Goal: Task Accomplishment & Management: Use online tool/utility

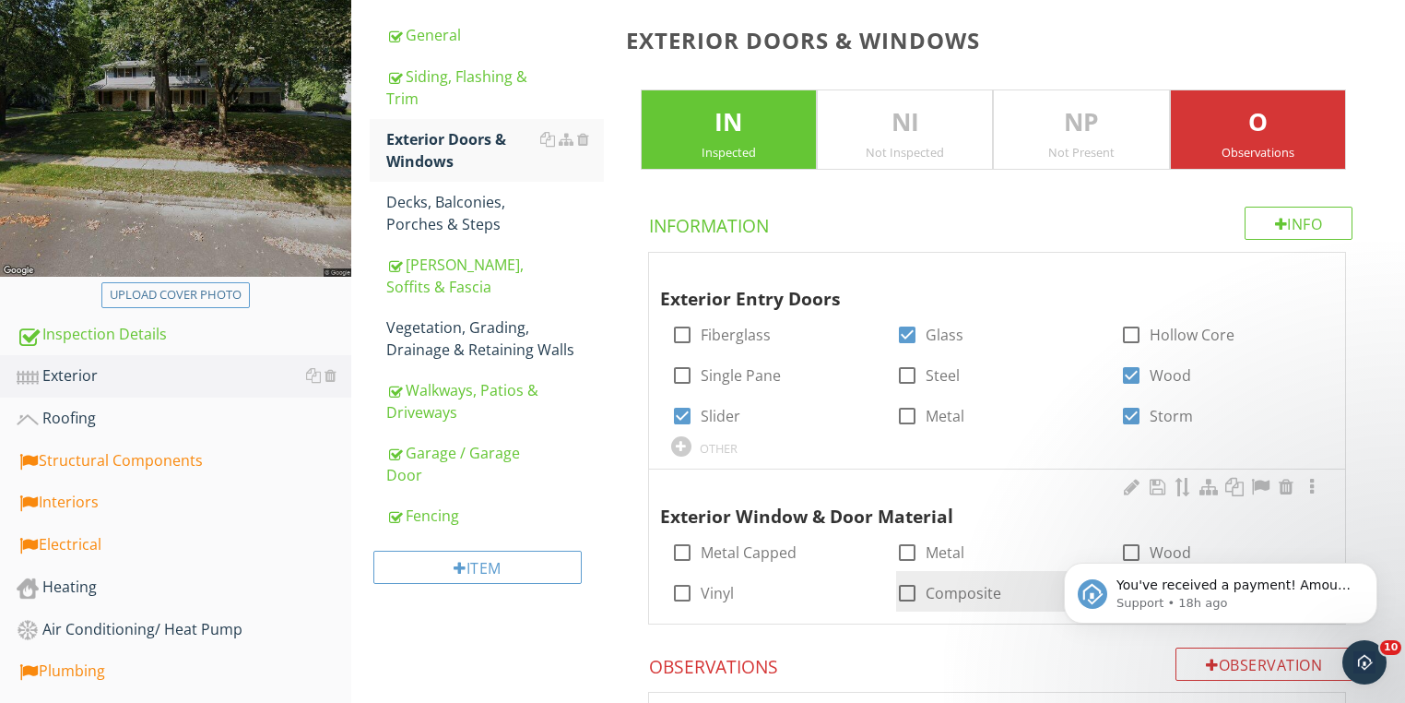
scroll to position [426, 0]
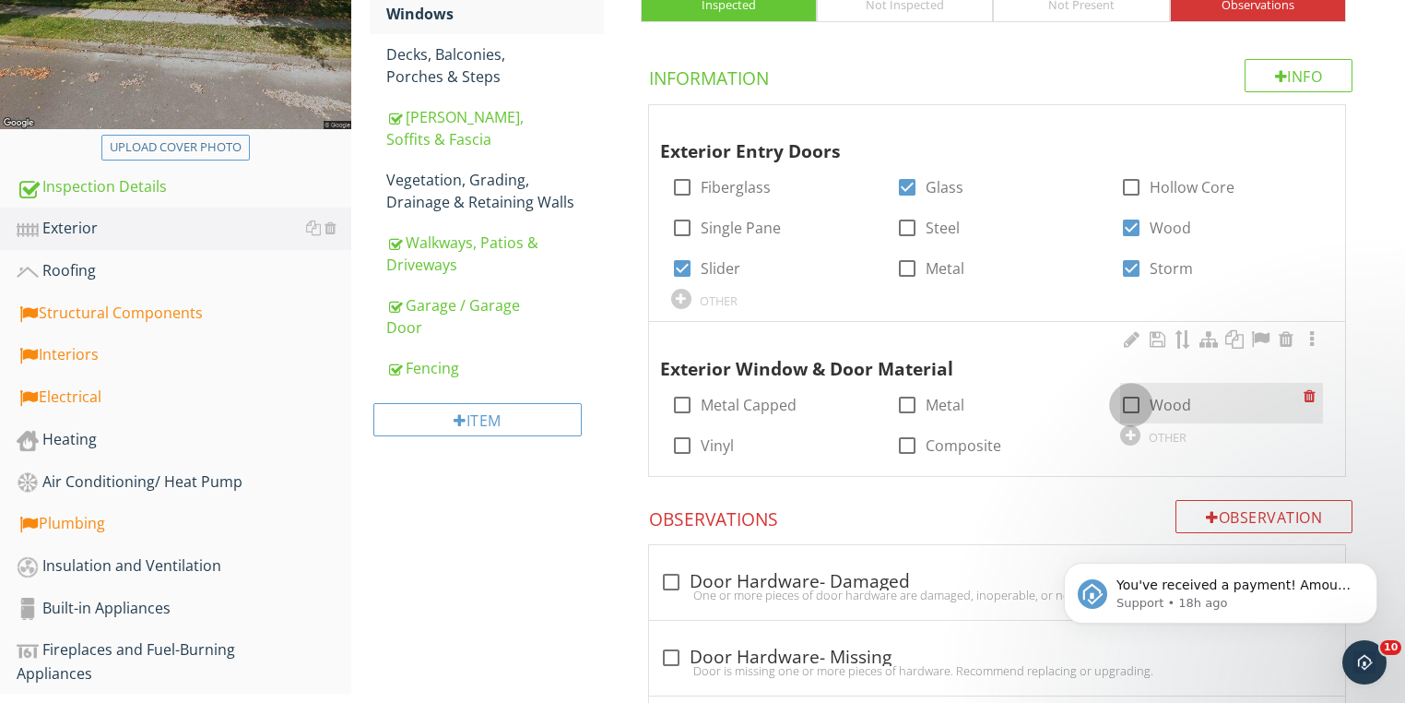
click at [1132, 403] on div at bounding box center [1131, 404] width 31 height 31
checkbox input "true"
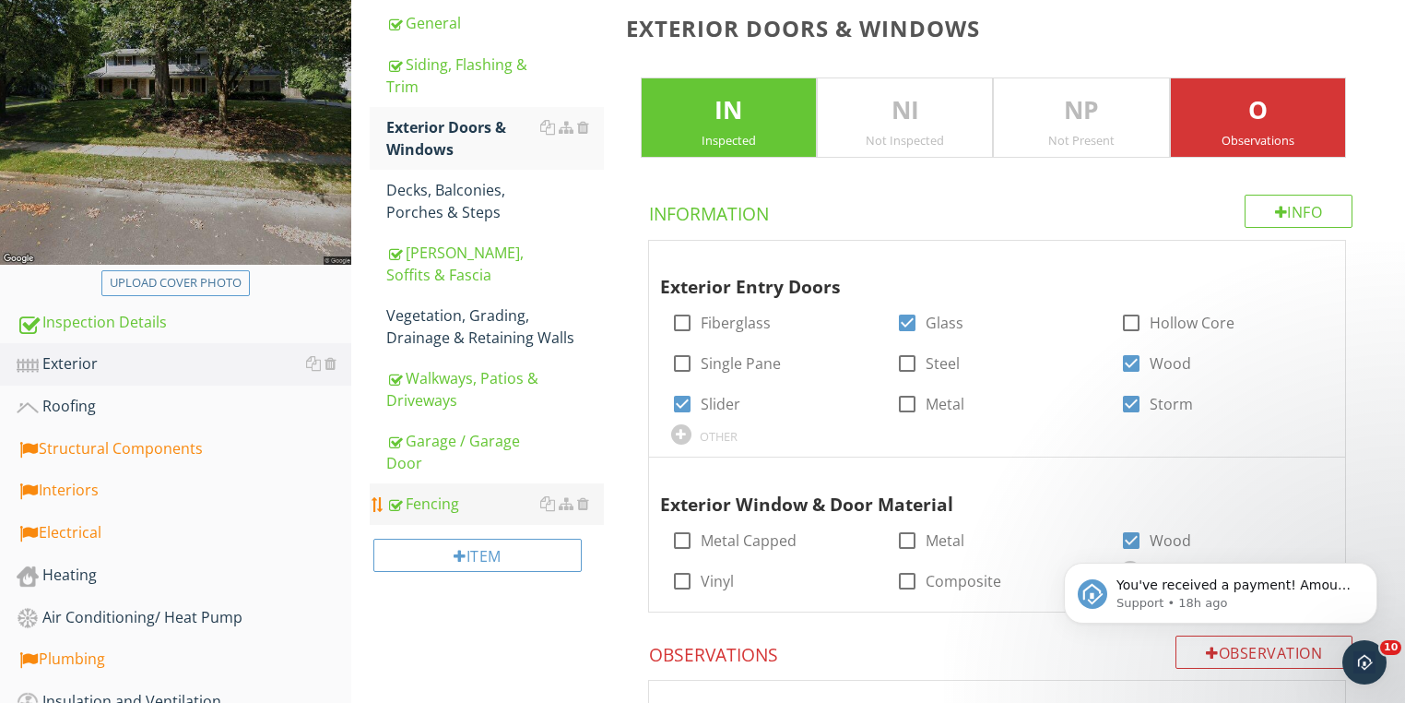
scroll to position [278, 0]
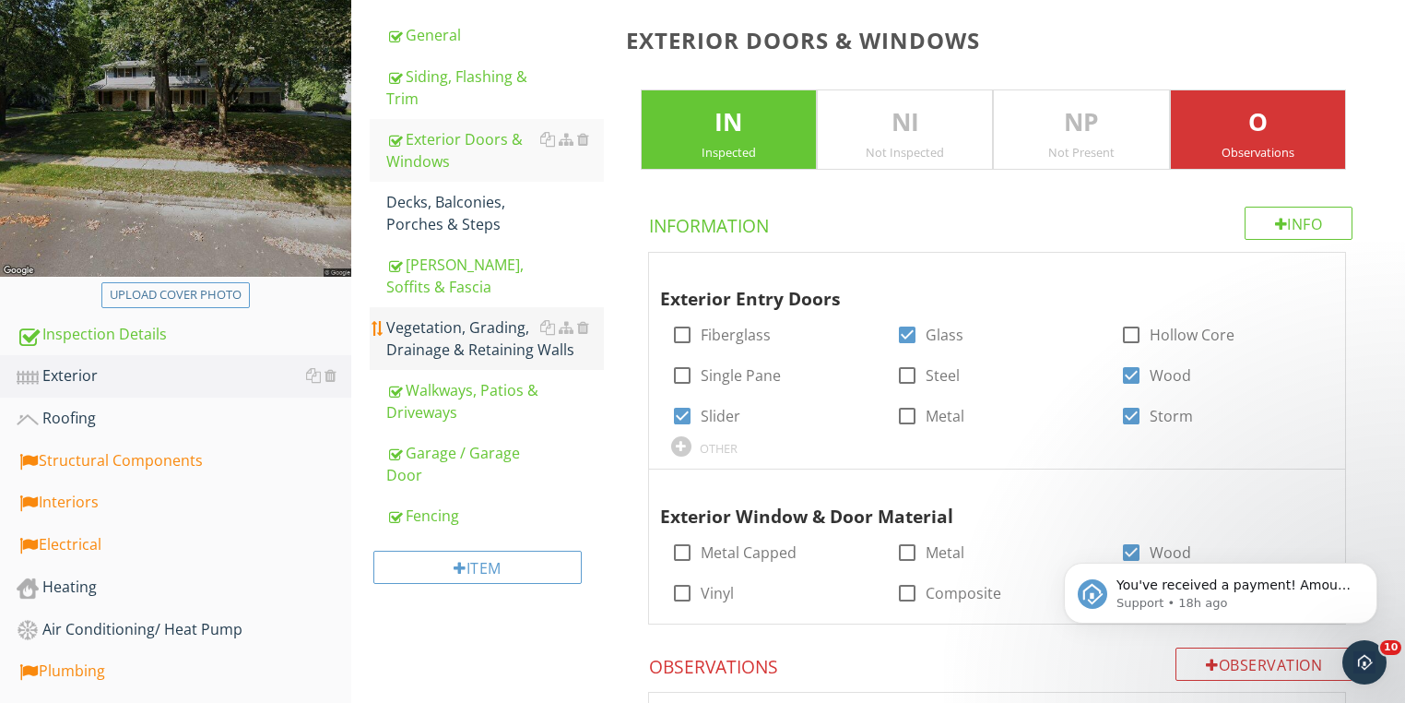
click at [460, 336] on div "Vegetation, Grading, Drainage & Retaining Walls" at bounding box center [495, 338] width 218 height 44
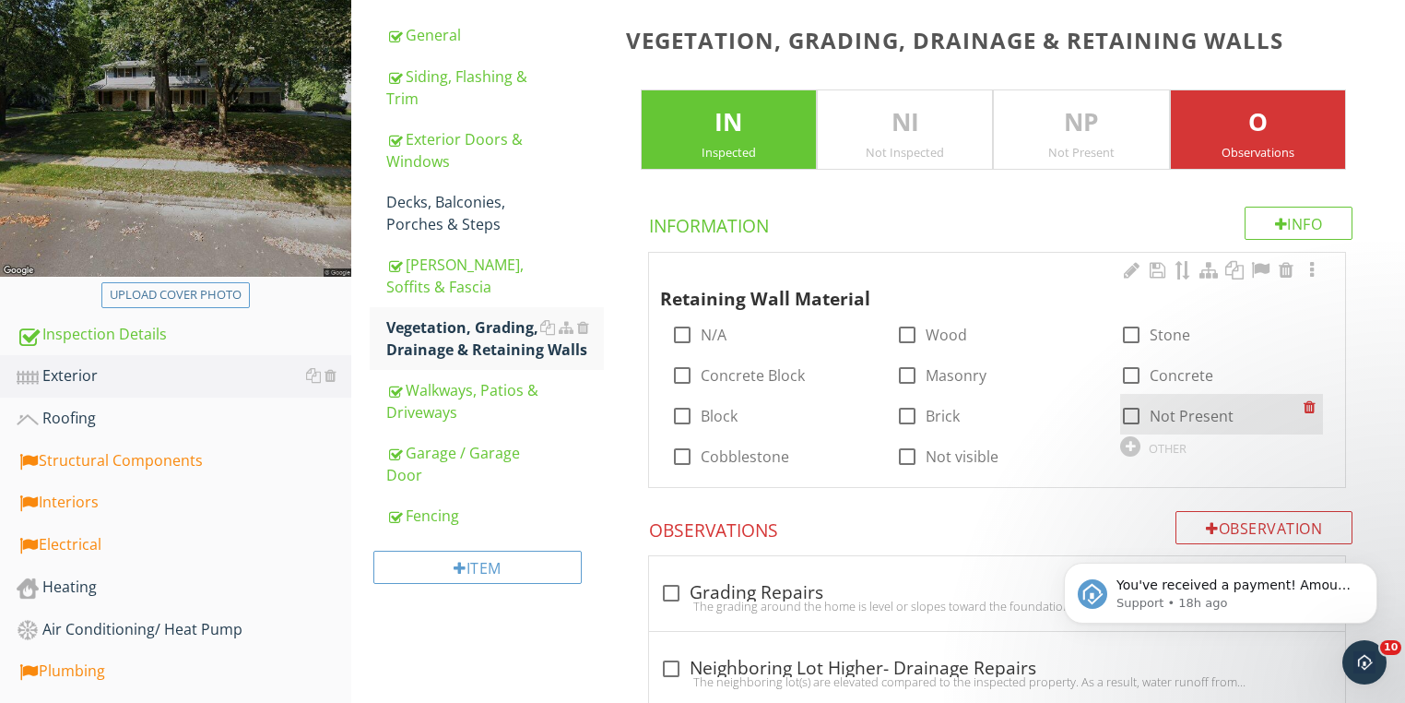
click at [1133, 415] on div at bounding box center [1131, 415] width 31 height 31
checkbox input "true"
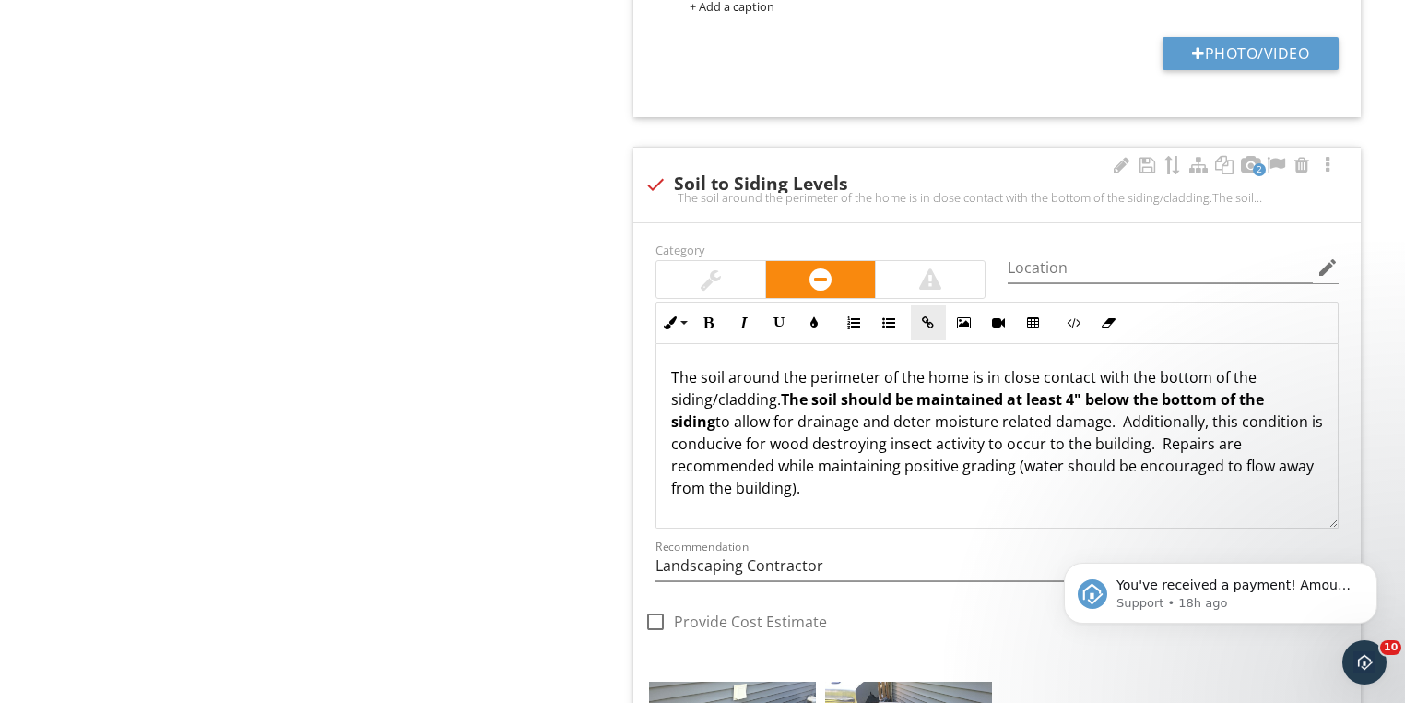
scroll to position [2270, 0]
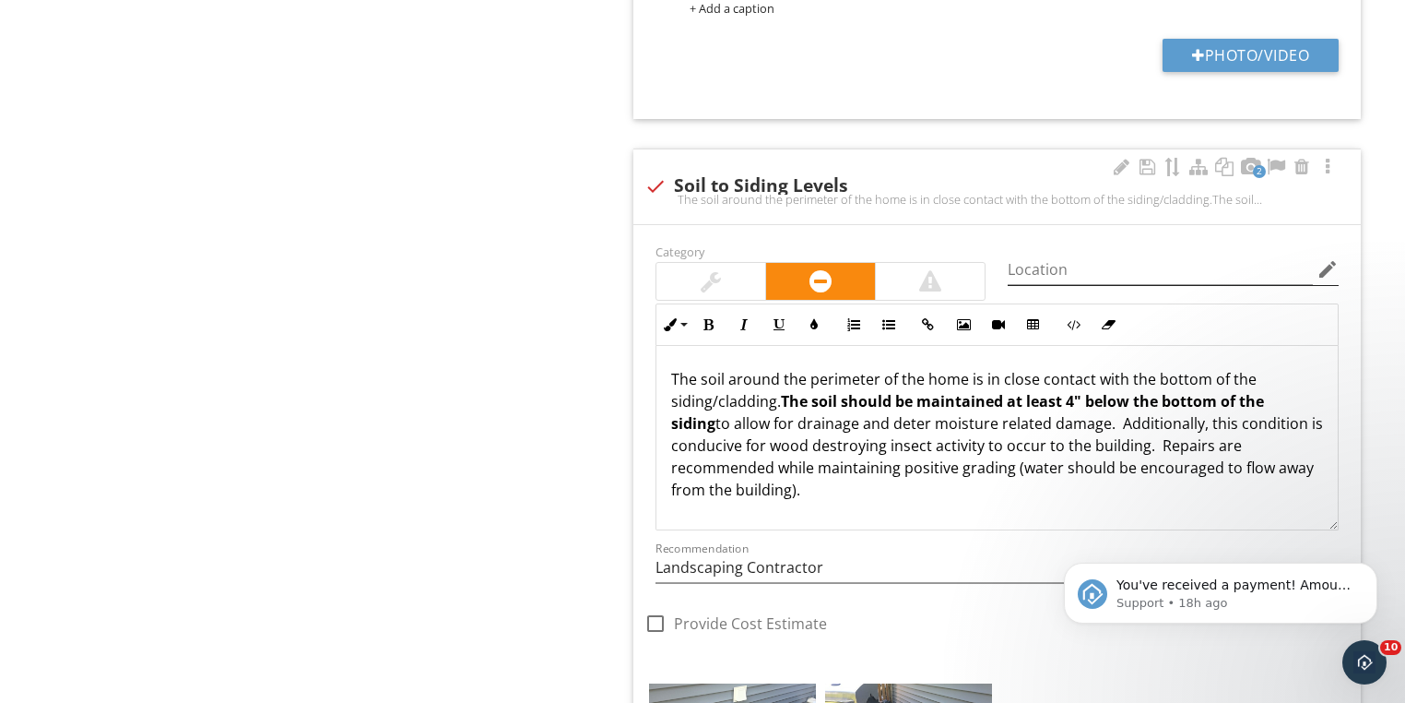
click at [1333, 263] on icon "edit" at bounding box center [1328, 269] width 22 height 22
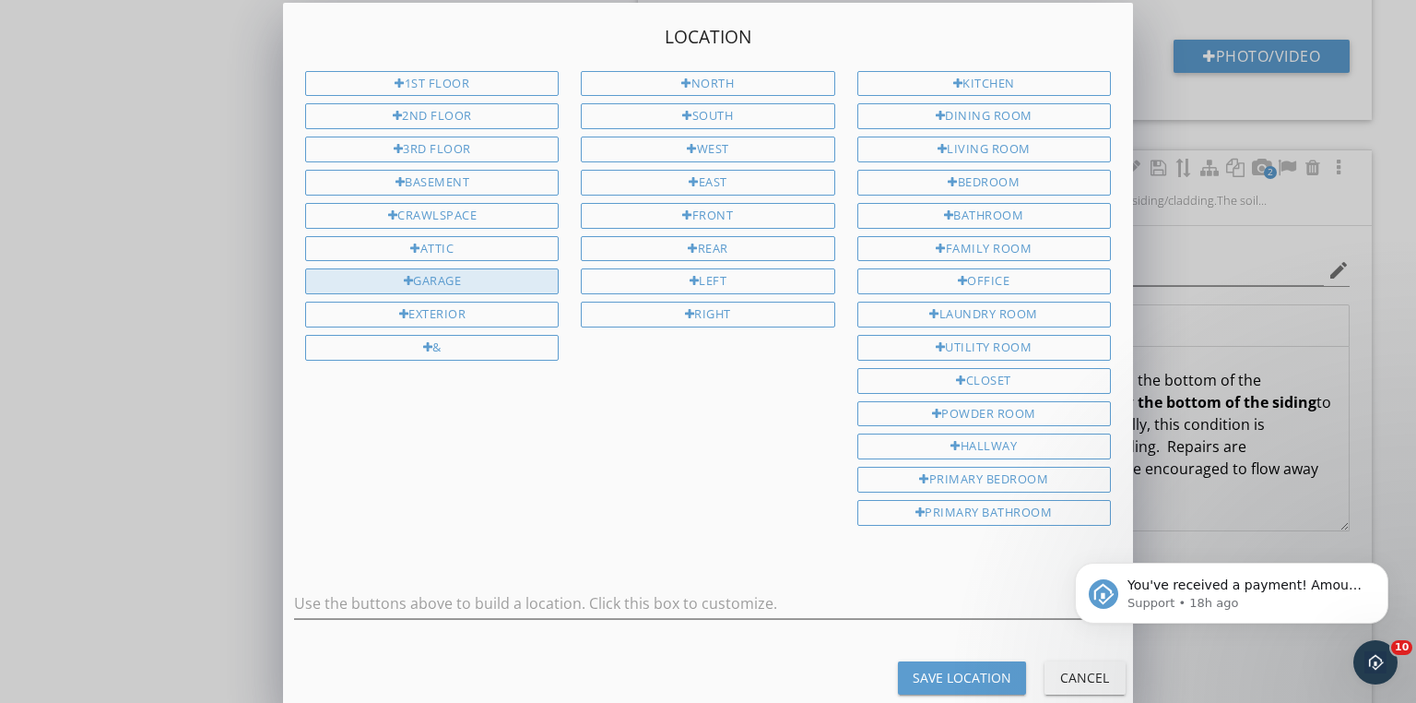
drag, startPoint x: 444, startPoint y: 302, endPoint x: 546, endPoint y: 282, distance: 104.2
click at [446, 302] on div "Exterior" at bounding box center [432, 315] width 254 height 26
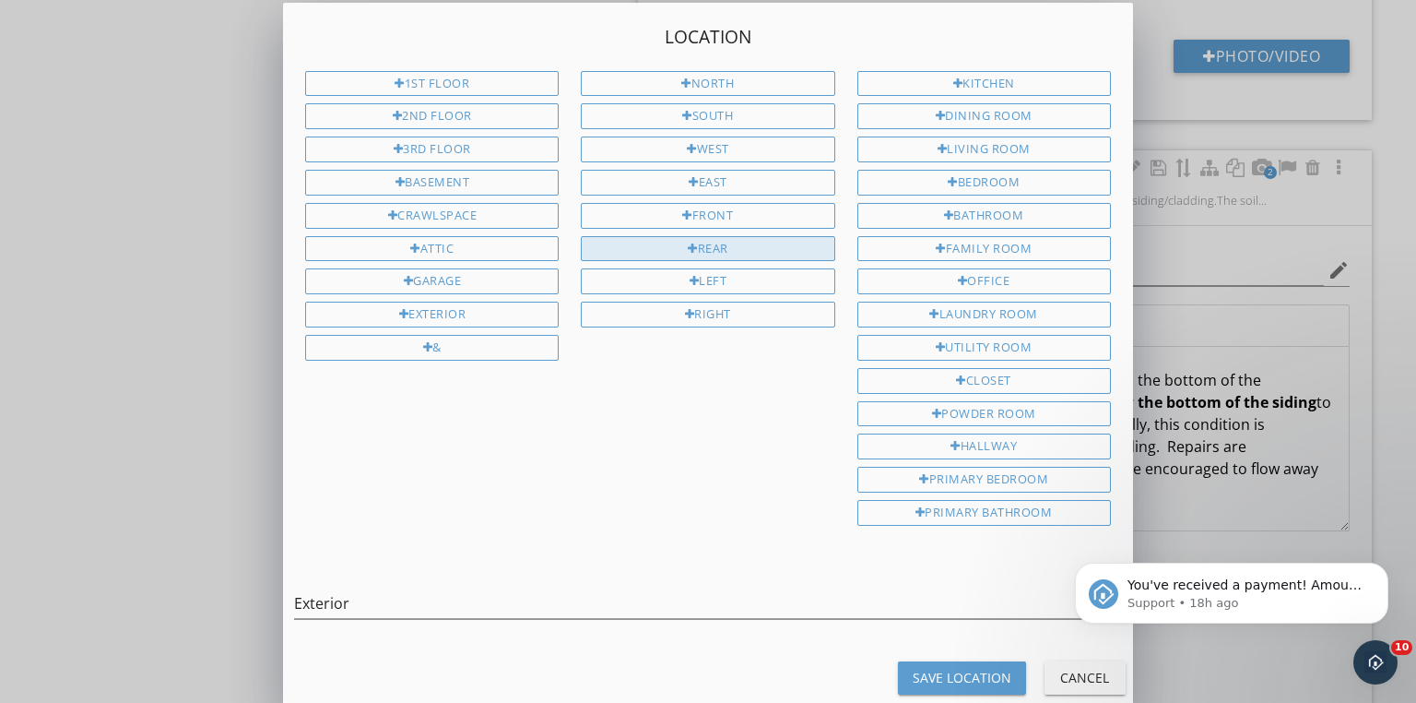
click at [740, 237] on div "Rear" at bounding box center [708, 249] width 254 height 26
type input "Exterior Rear"
click at [944, 668] on div "Save Location" at bounding box center [962, 677] width 99 height 19
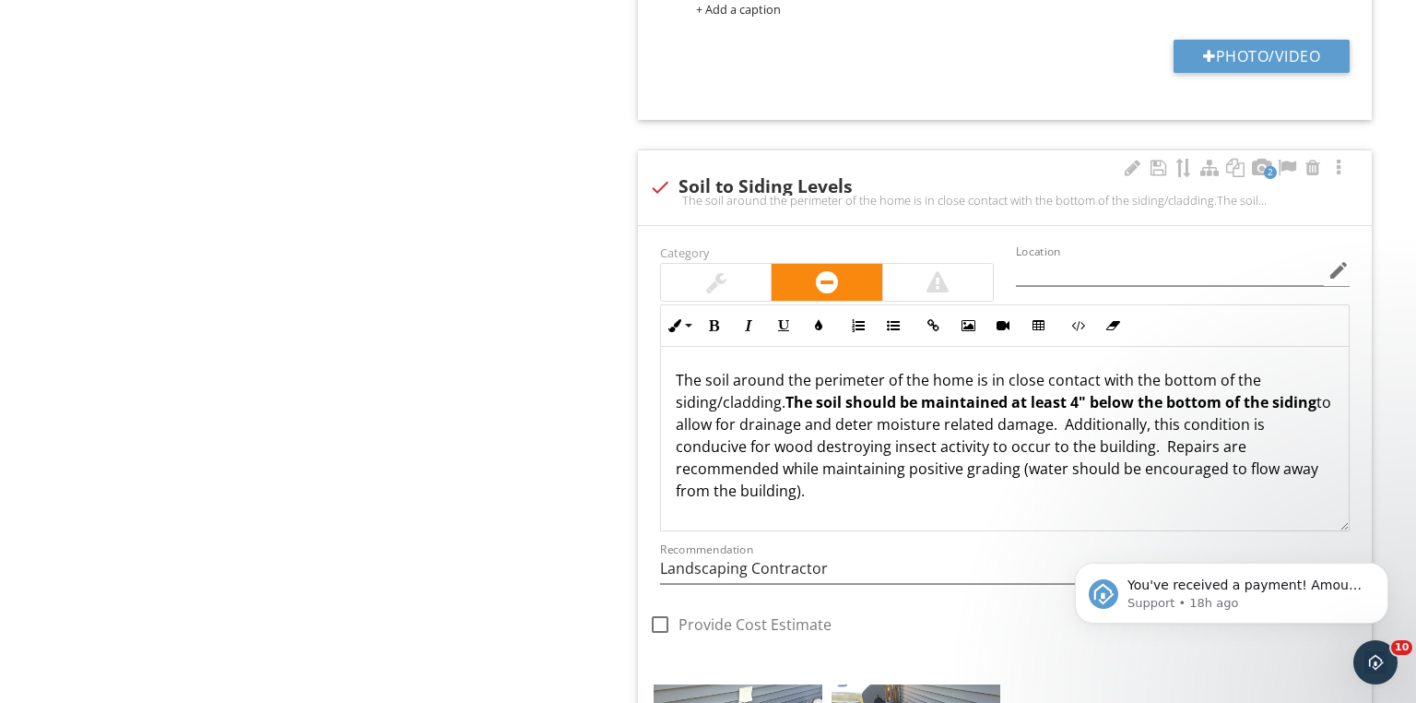
type input "Exterior Rear"
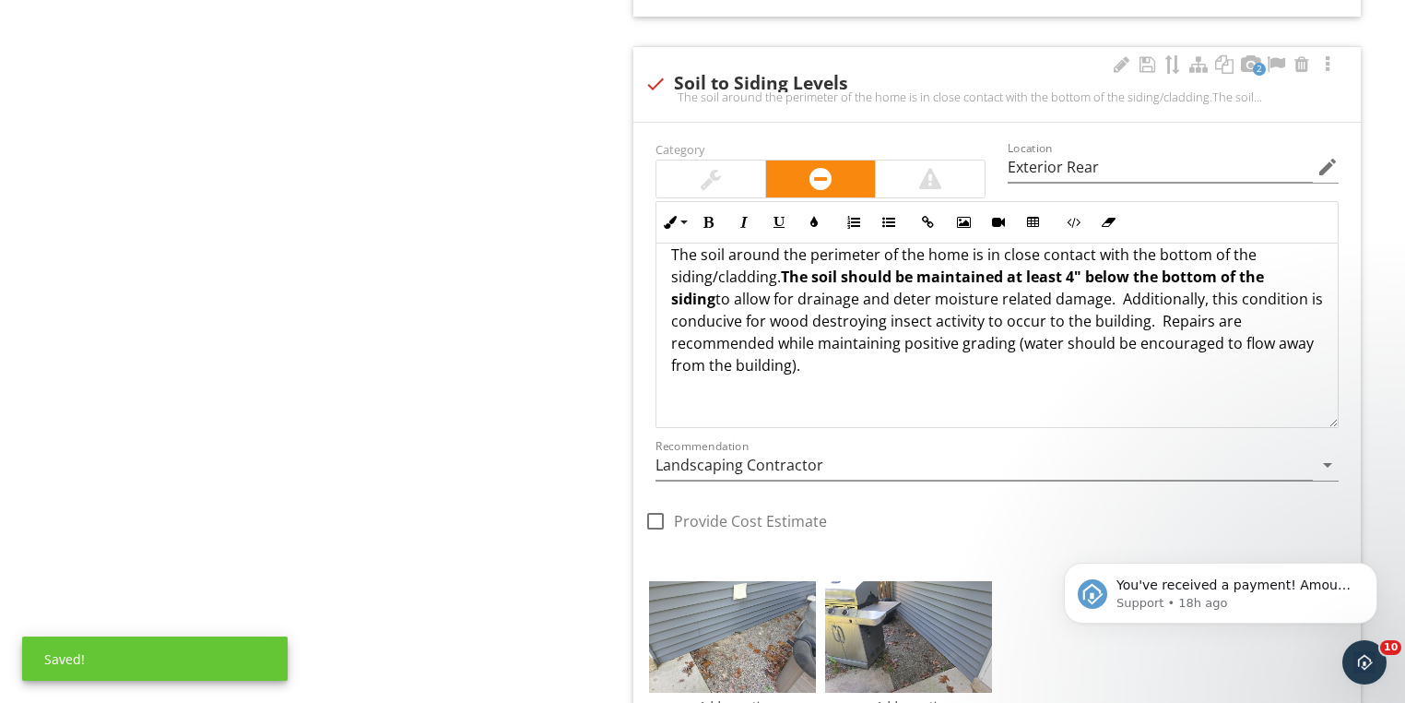
scroll to position [2492, 0]
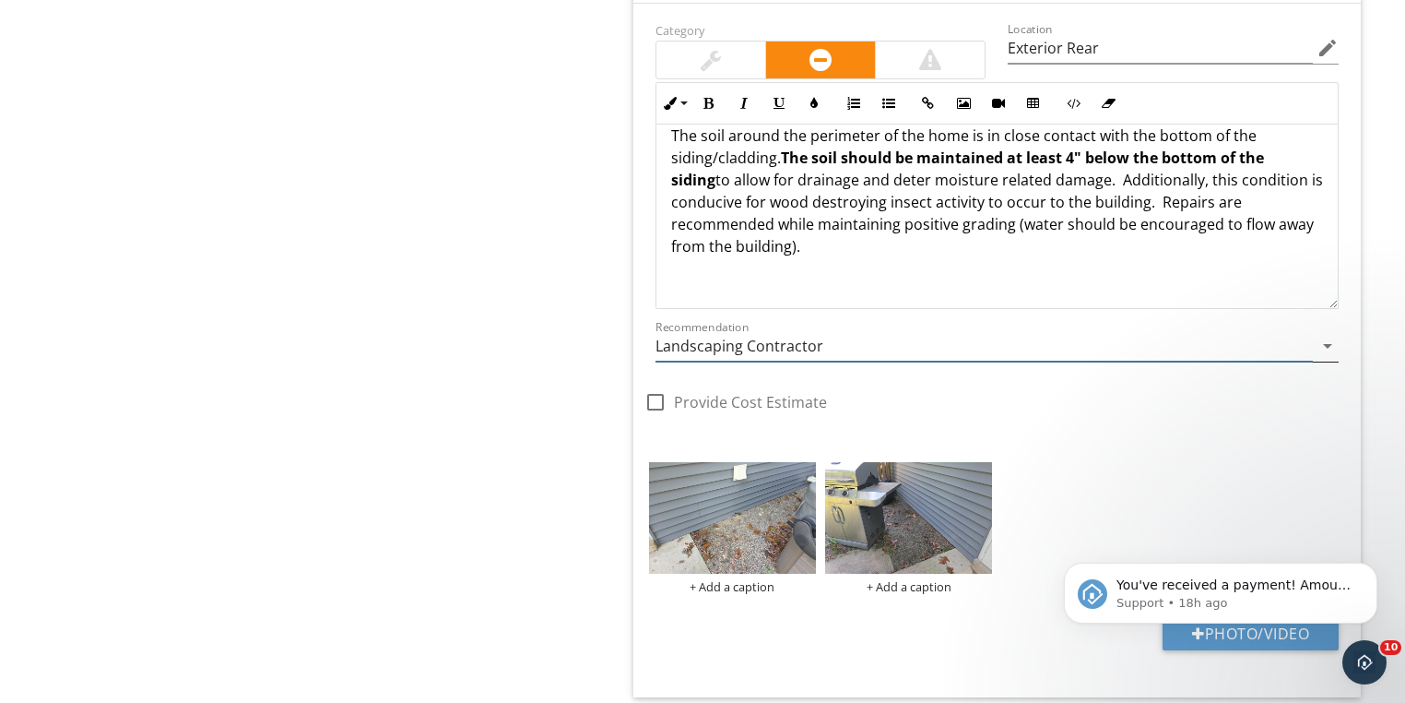
click at [1324, 342] on icon "arrow_drop_down" at bounding box center [1328, 346] width 22 height 22
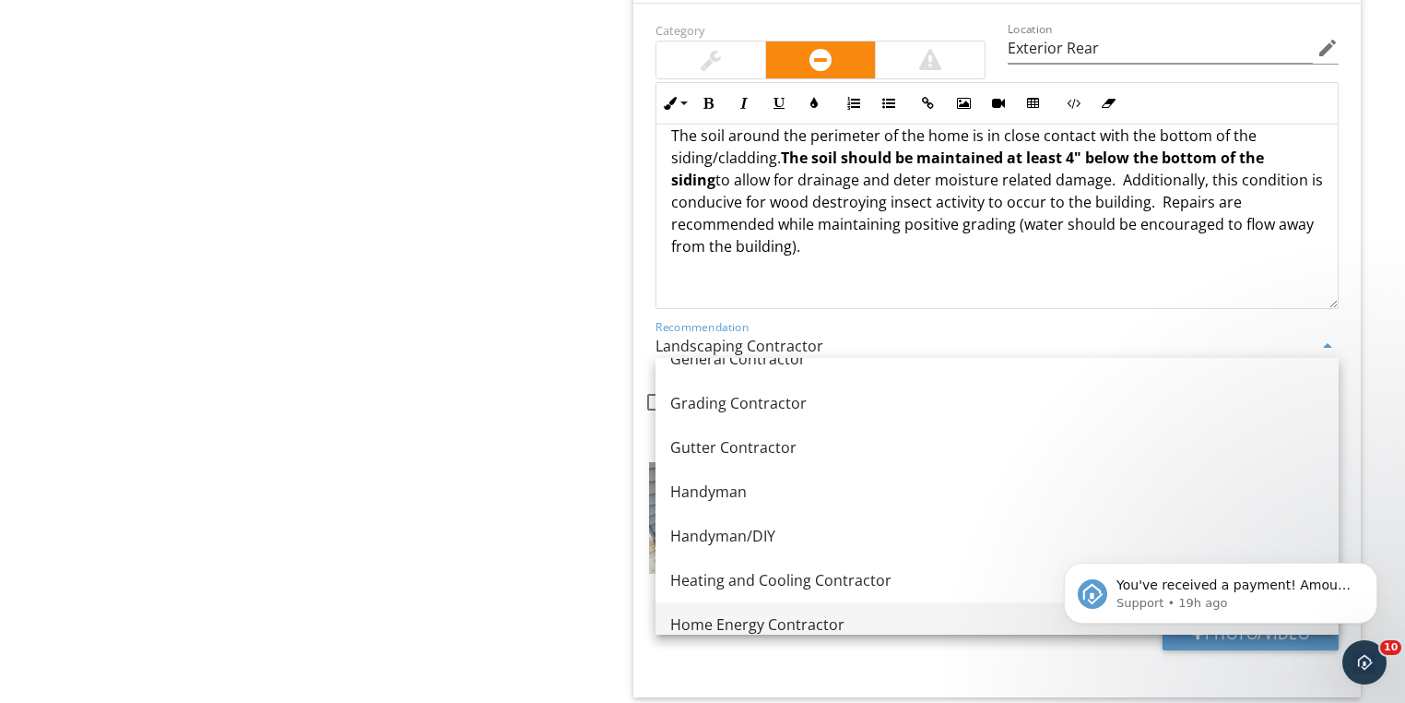
scroll to position [1328, 0]
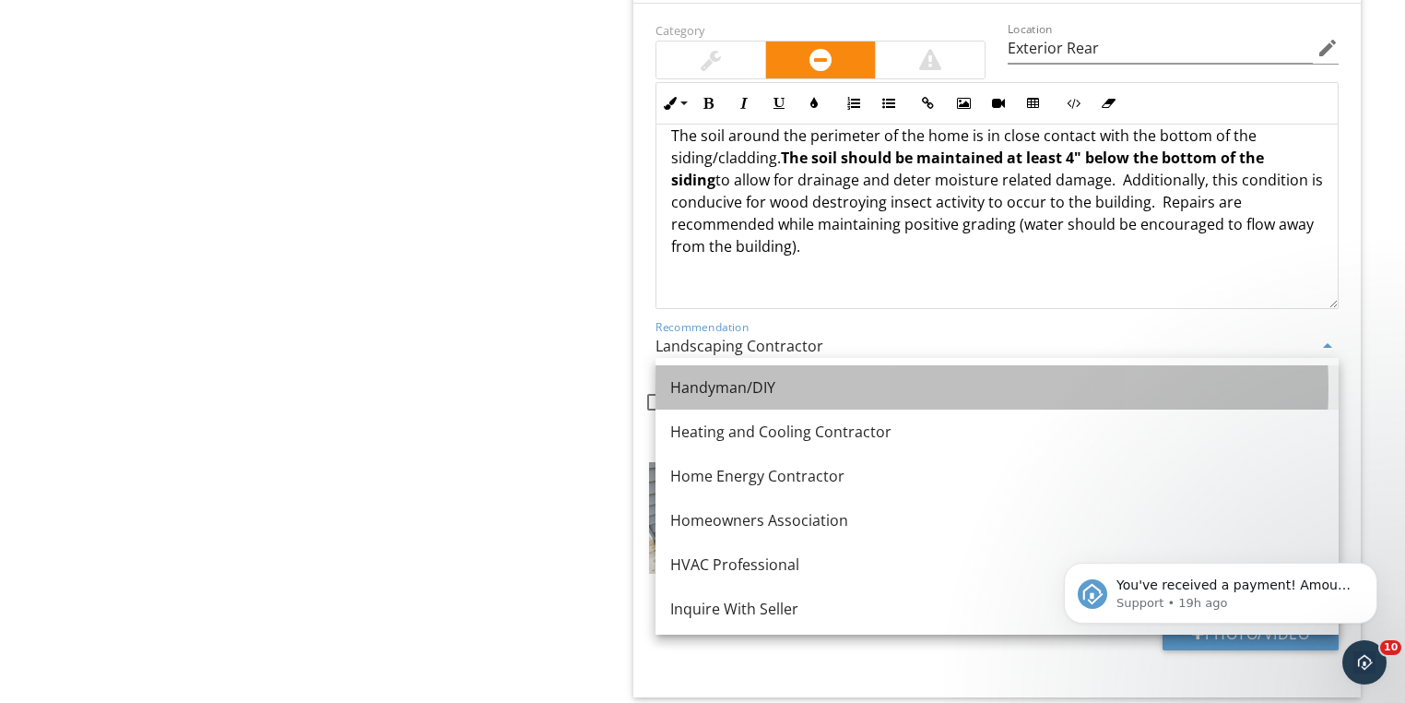
click at [727, 379] on div "Handyman/DIY" at bounding box center [997, 387] width 654 height 22
type input "Handyman/DIY"
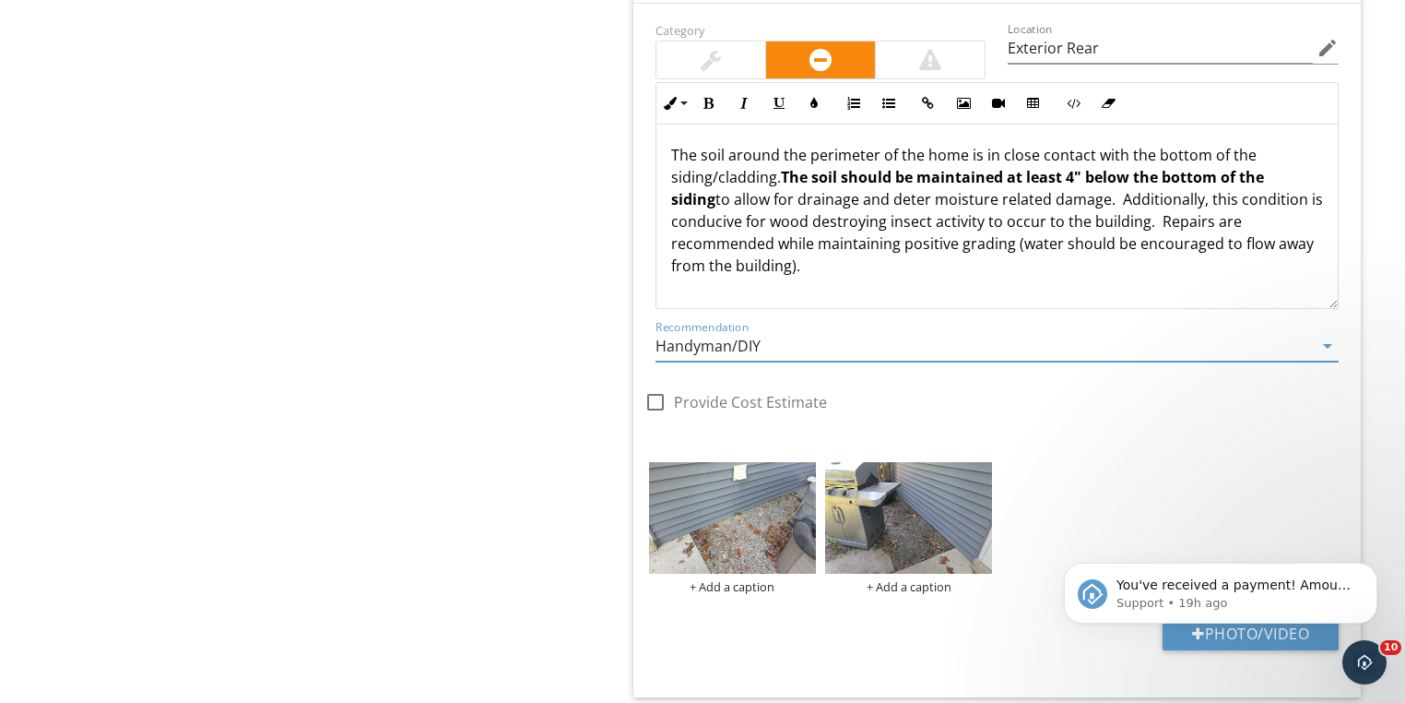
scroll to position [0, 0]
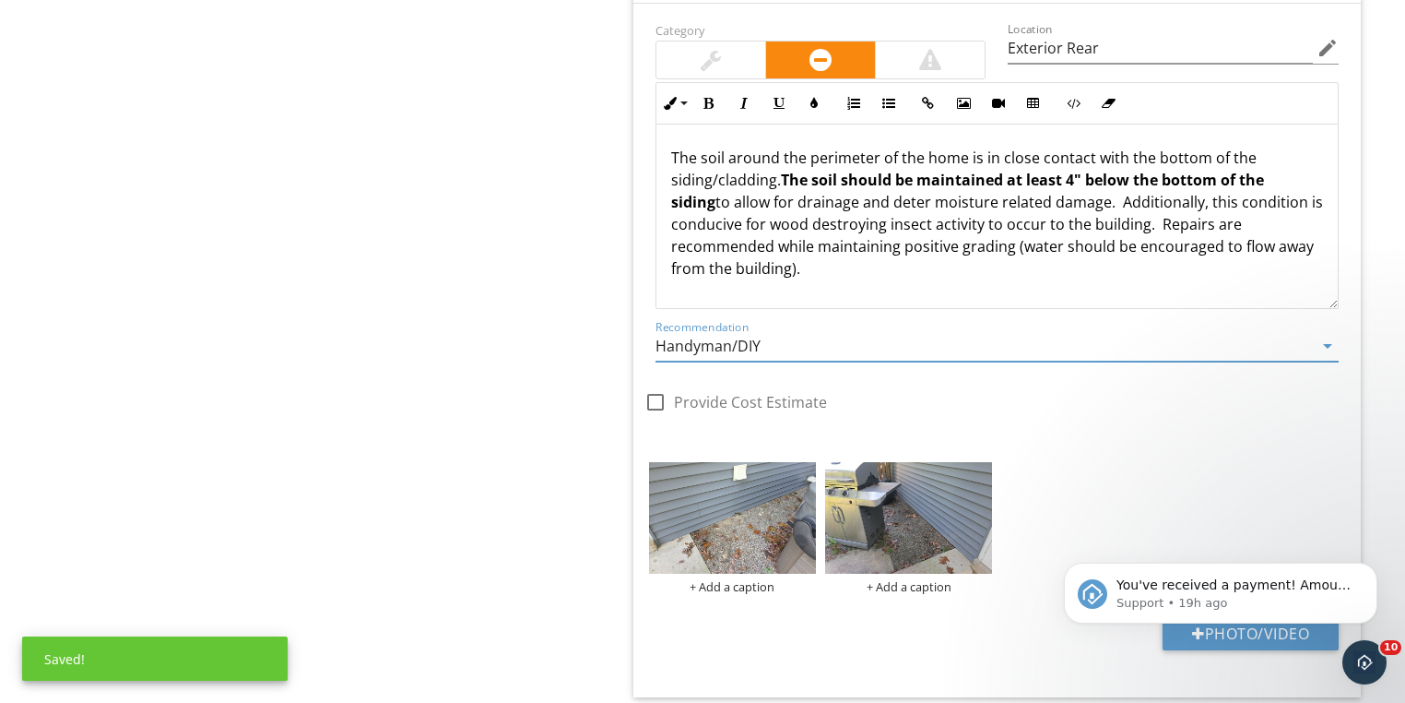
drag, startPoint x: 702, startPoint y: 55, endPoint x: 690, endPoint y: 66, distance: 16.3
click at [702, 55] on div at bounding box center [711, 60] width 20 height 22
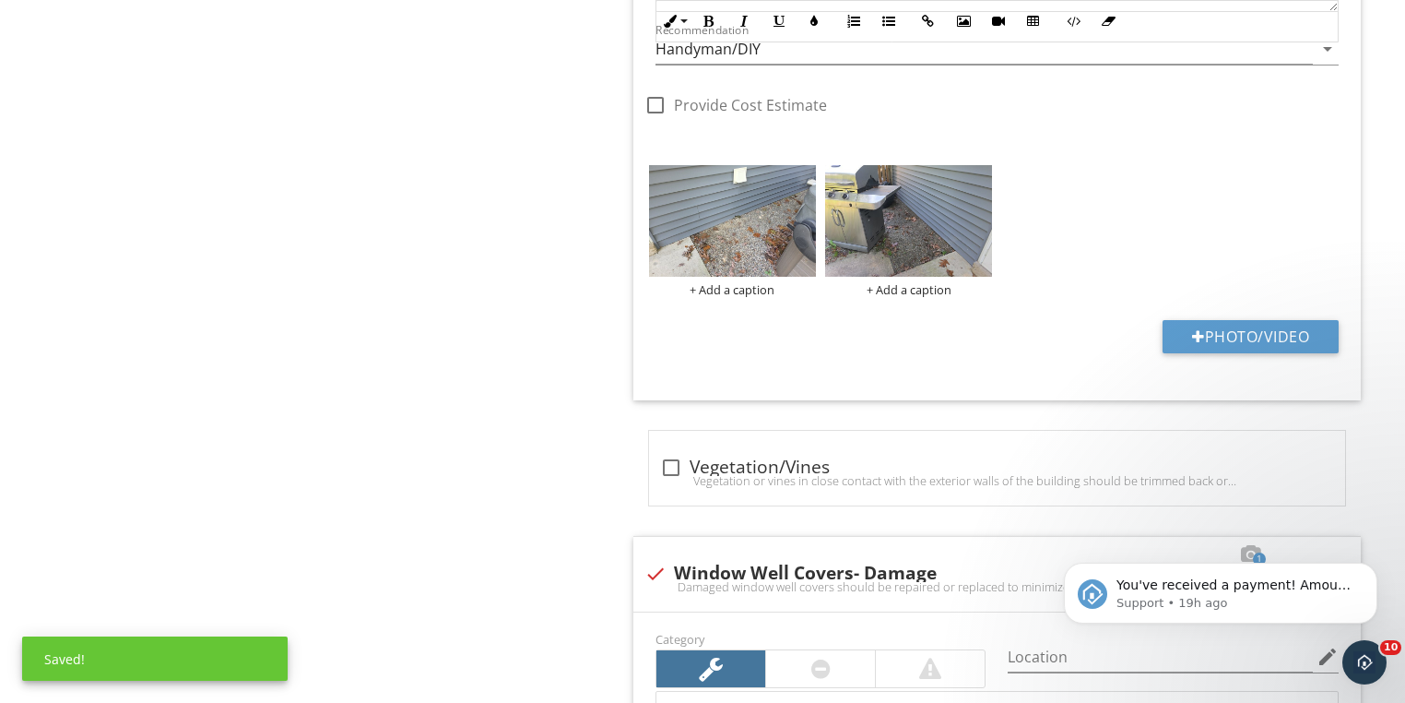
scroll to position [2861, 0]
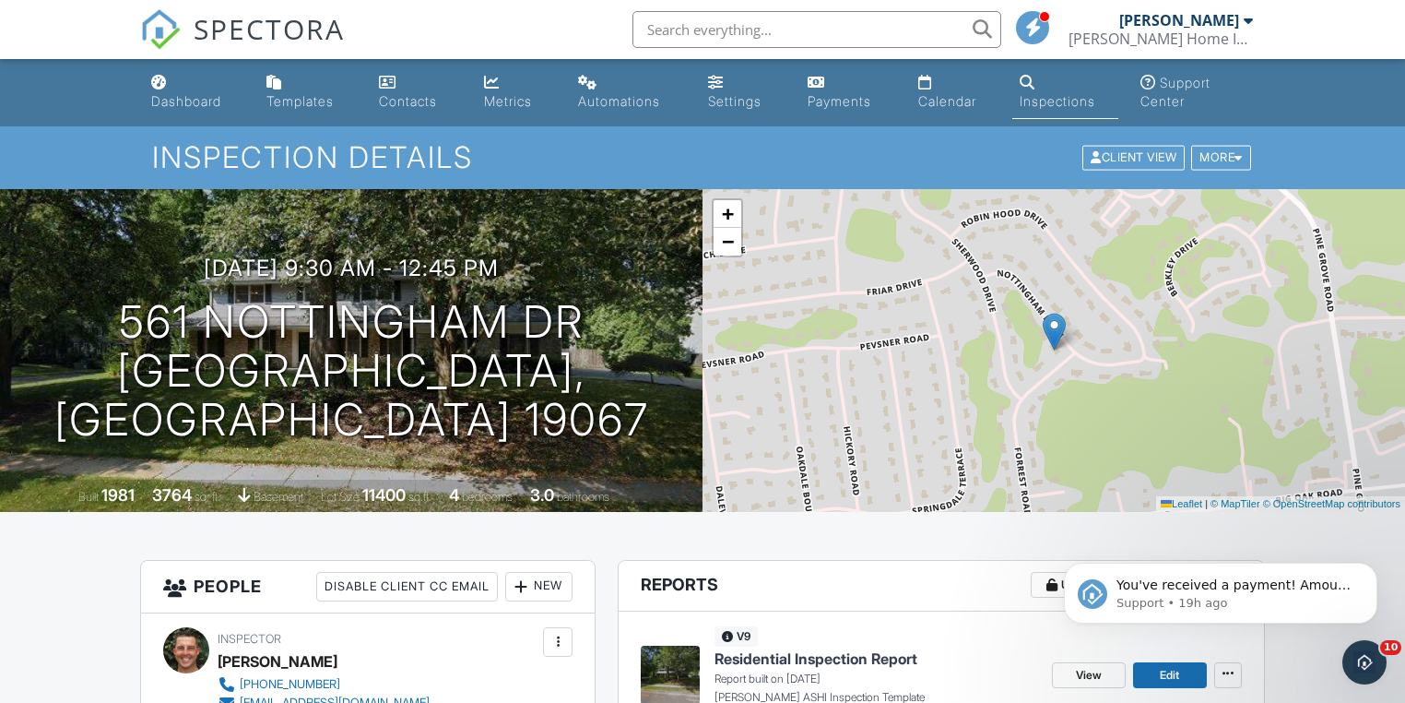
click at [190, 102] on div "Dashboard" at bounding box center [186, 101] width 70 height 16
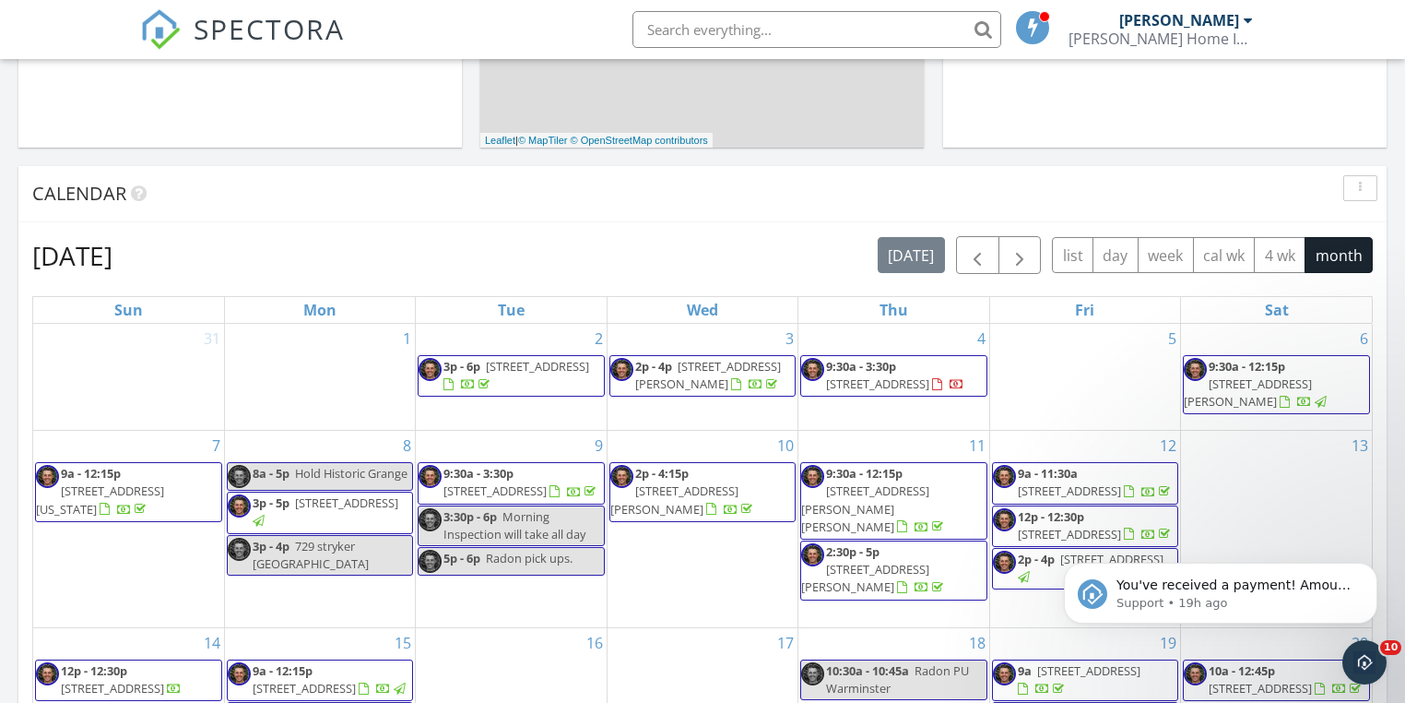
scroll to position [1033, 0]
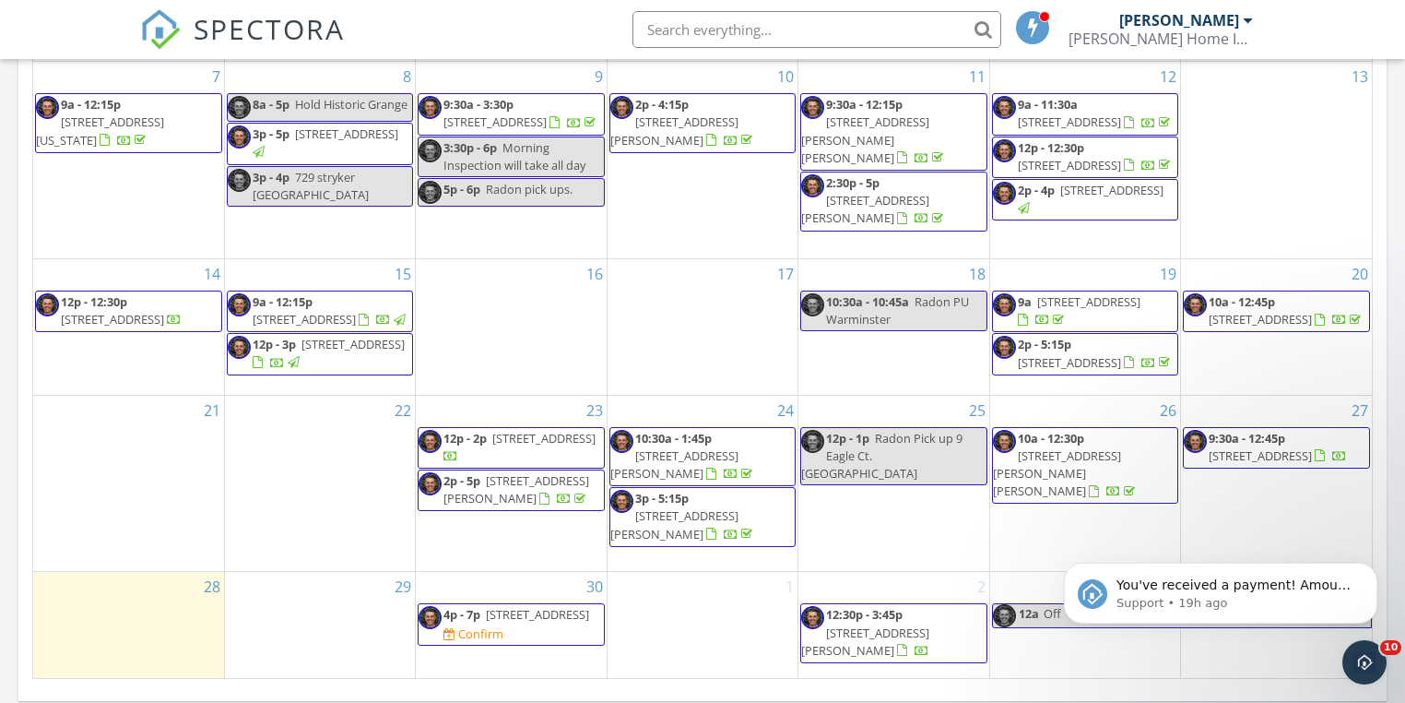
click at [481, 616] on link "4p - 7p 148 S Main St, Dublin 18917" at bounding box center [517, 614] width 146 height 17
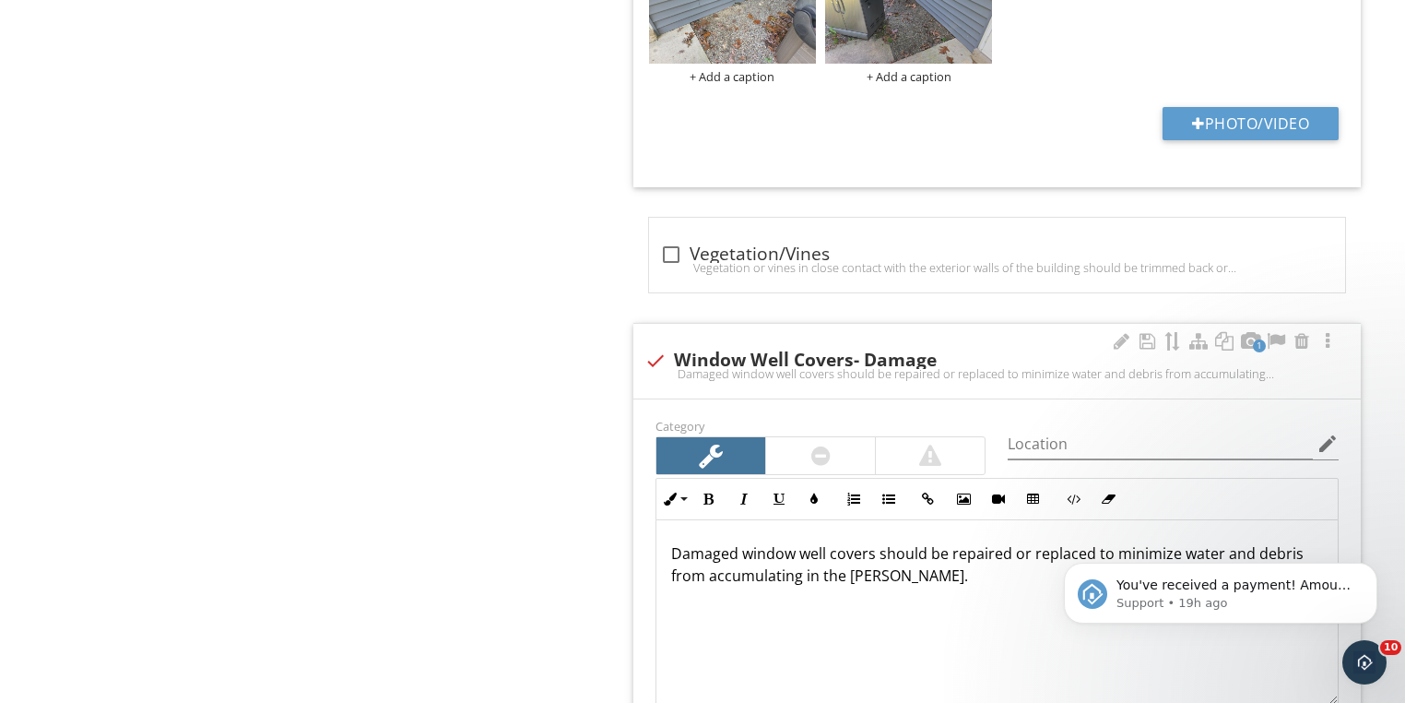
scroll to position [3082, 0]
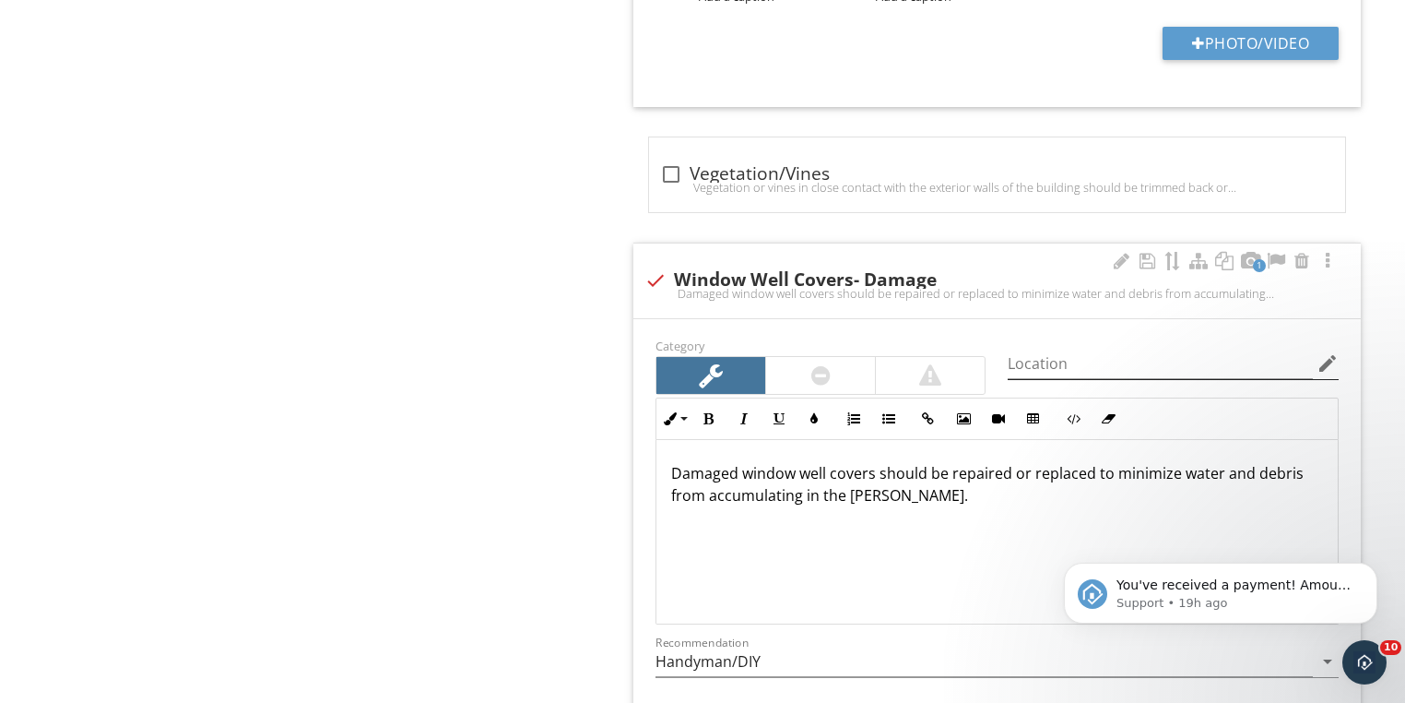
click at [1327, 352] on icon "edit" at bounding box center [1328, 363] width 22 height 22
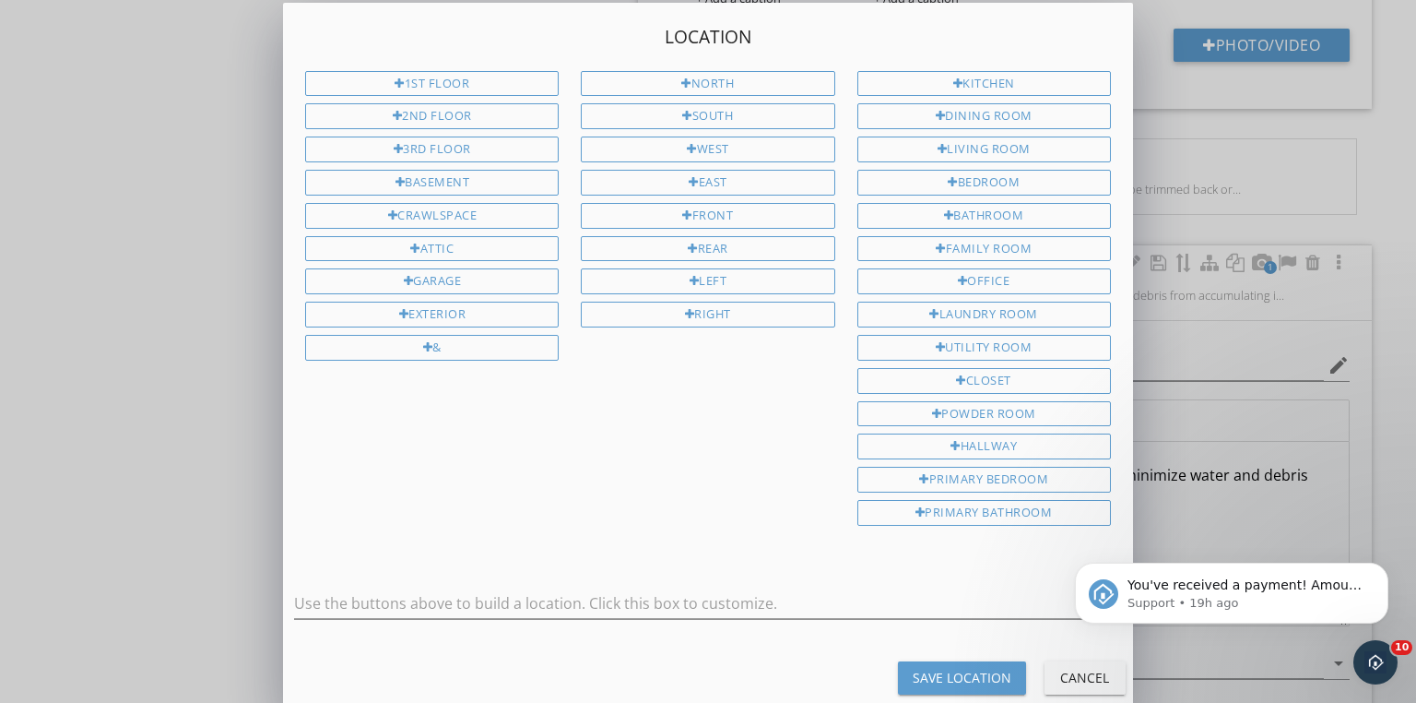
drag, startPoint x: 408, startPoint y: 302, endPoint x: 435, endPoint y: 317, distance: 31.8
click at [408, 302] on div "Exterior" at bounding box center [432, 315] width 254 height 26
type input "Exterior"
click at [952, 668] on div "Save Location" at bounding box center [962, 677] width 99 height 19
type input "Exterior"
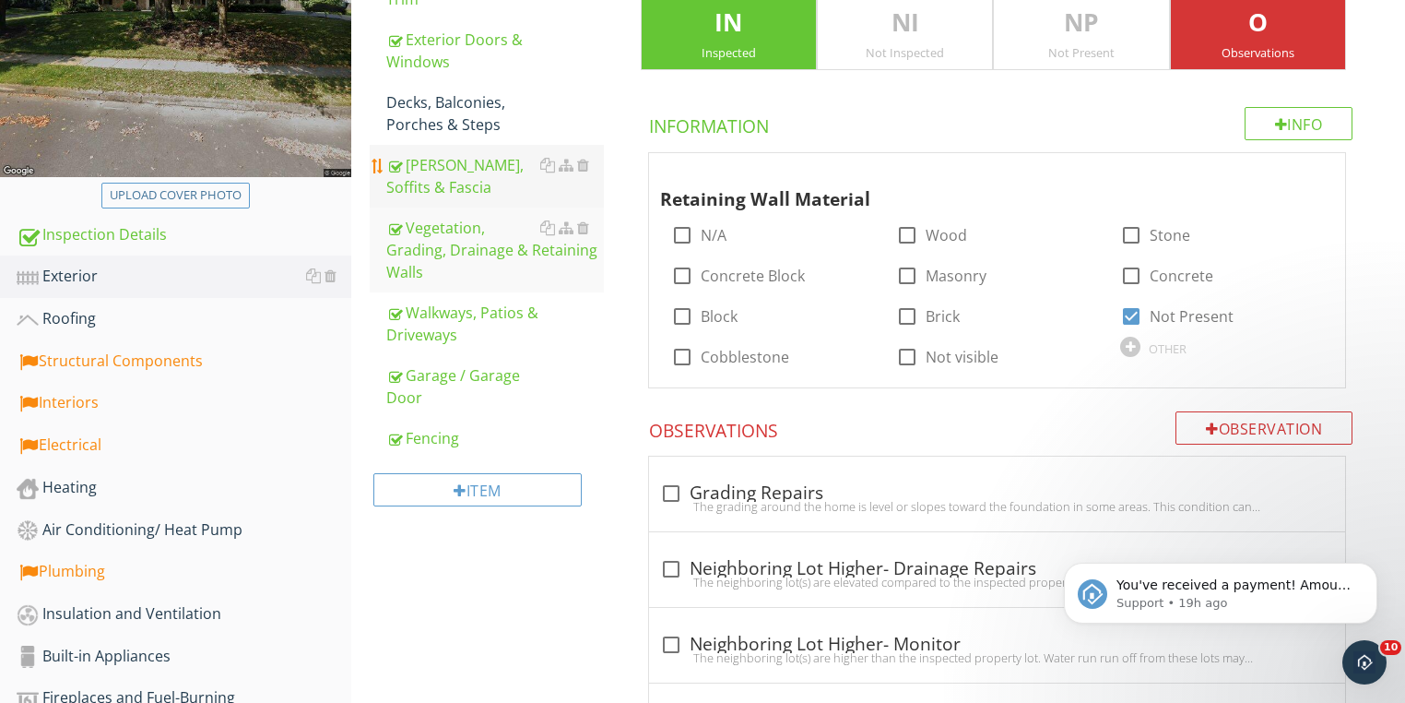
scroll to position [205, 0]
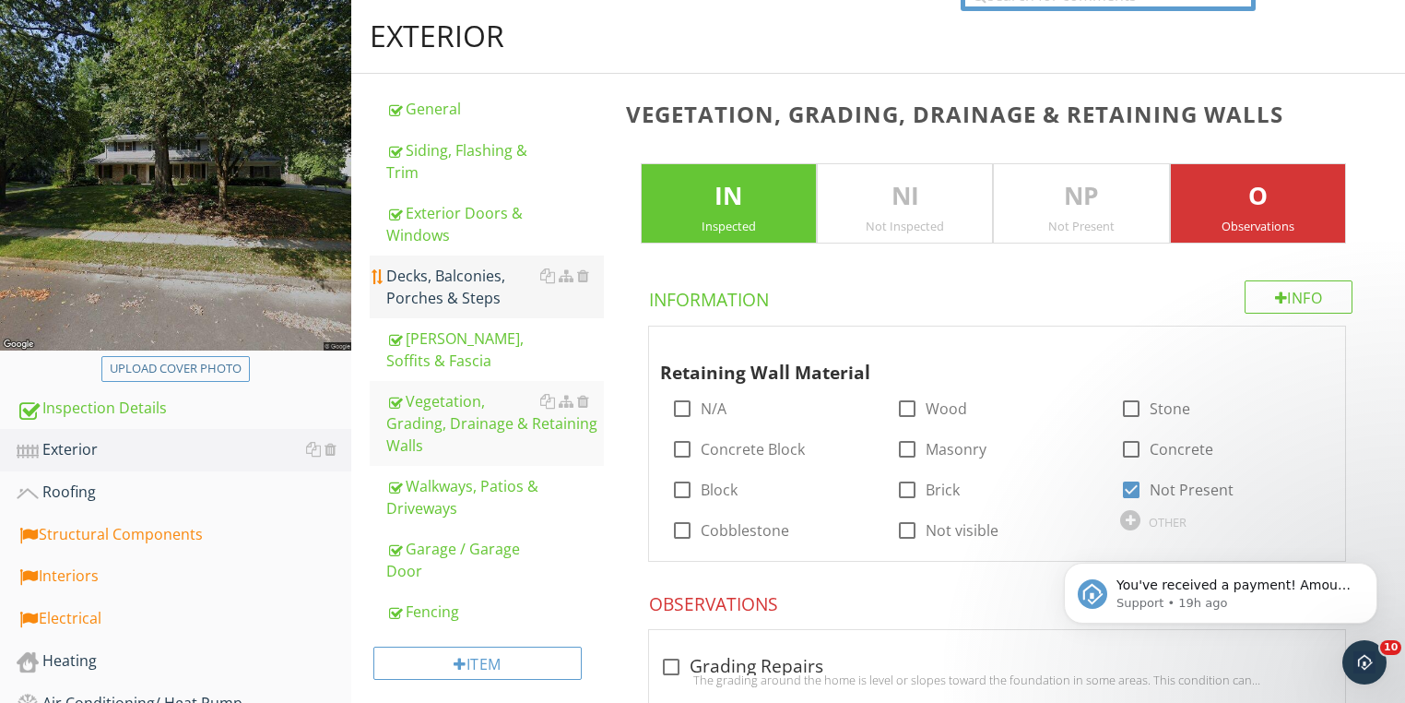
click at [449, 277] on div "Decks, Balconies, Porches & Steps" at bounding box center [495, 287] width 218 height 44
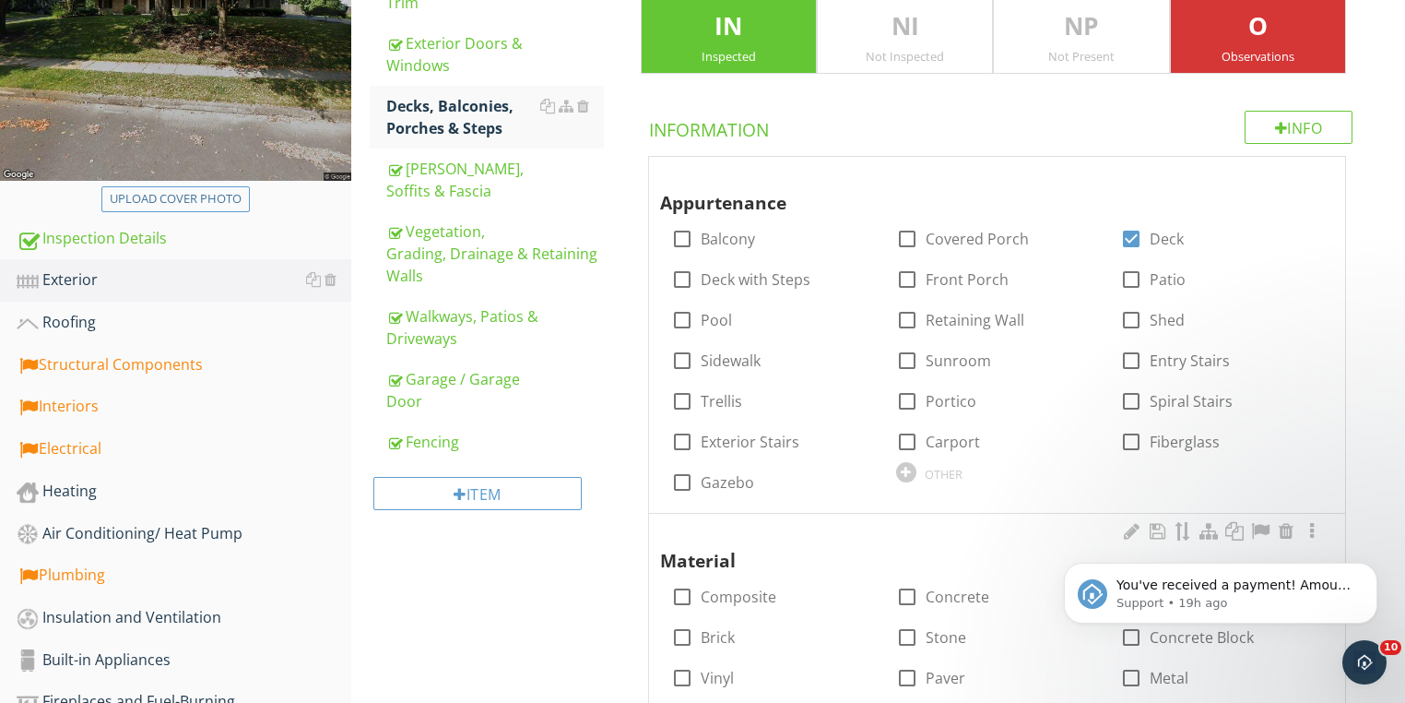
scroll to position [647, 0]
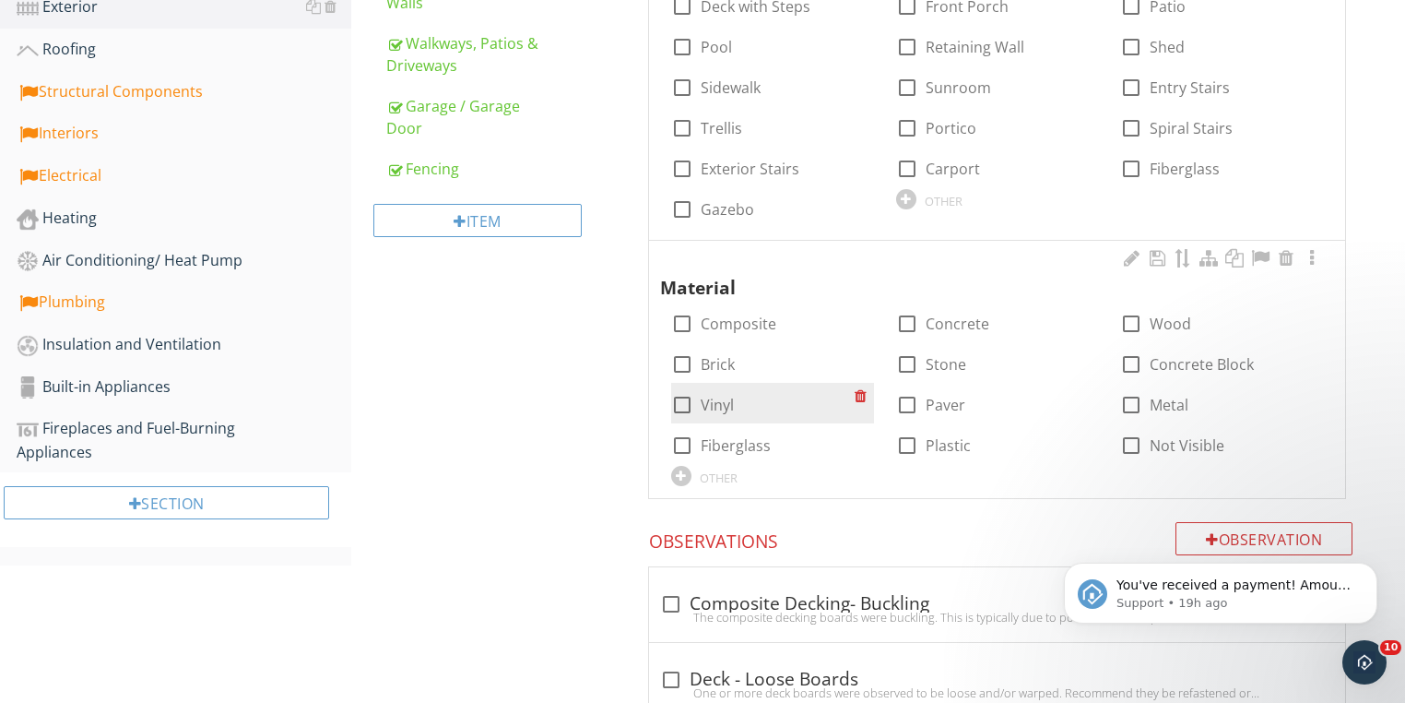
drag, startPoint x: 688, startPoint y: 398, endPoint x: 698, endPoint y: 395, distance: 10.8
click at [690, 398] on div at bounding box center [682, 404] width 31 height 31
checkbox input "true"
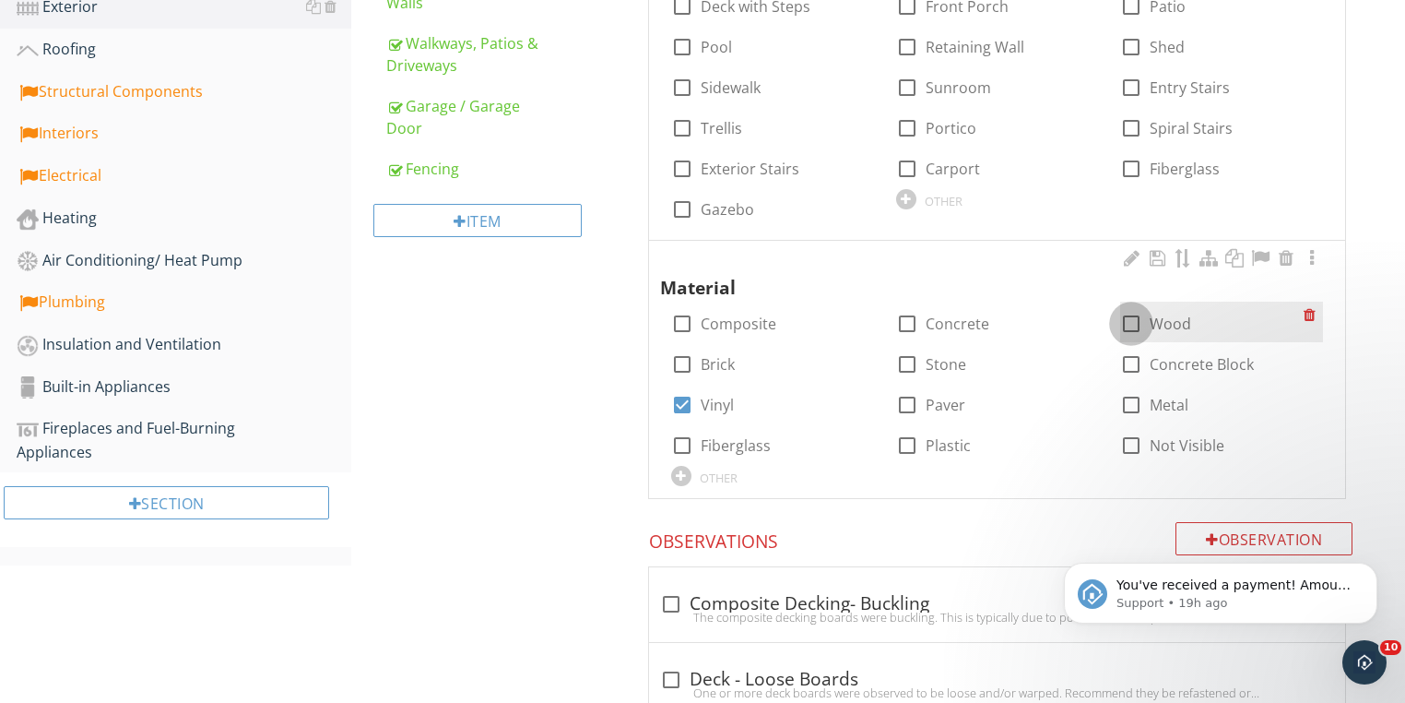
click at [1135, 321] on div at bounding box center [1131, 323] width 31 height 31
checkbox input "true"
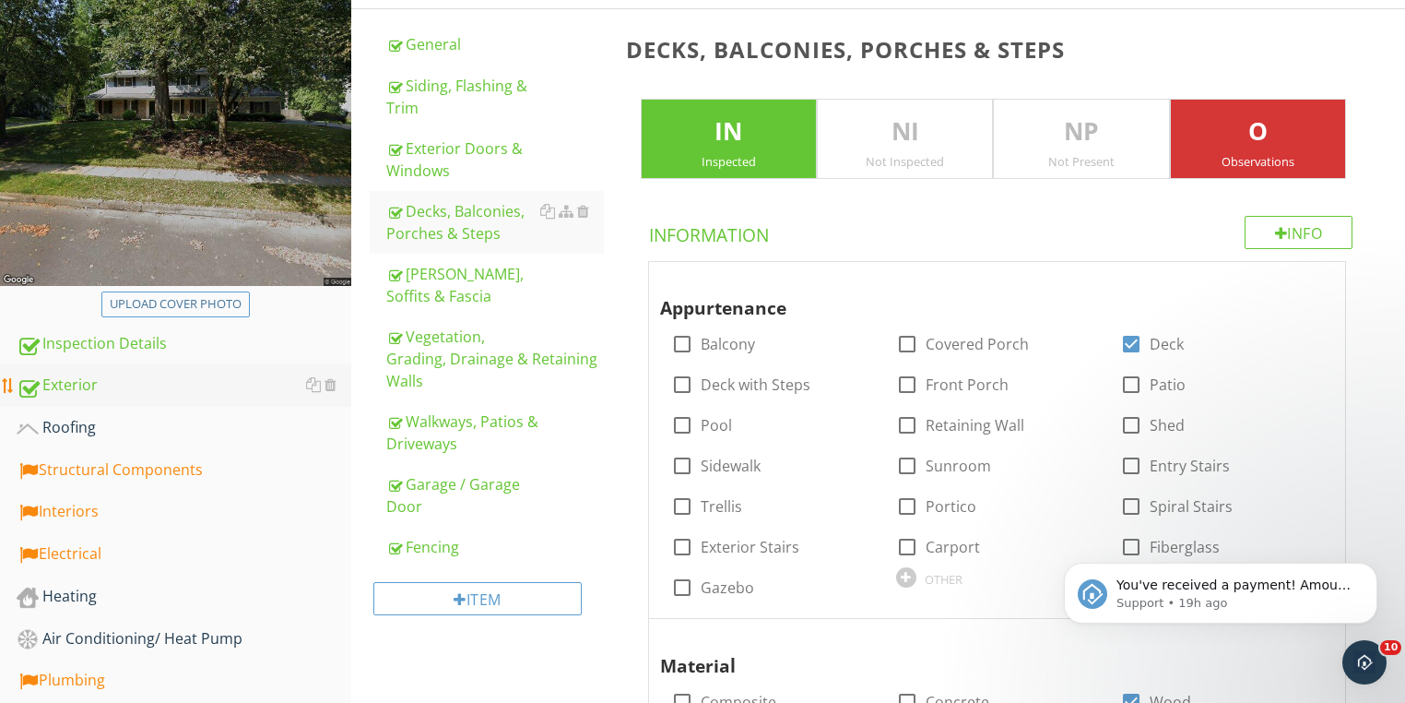
scroll to position [295, 0]
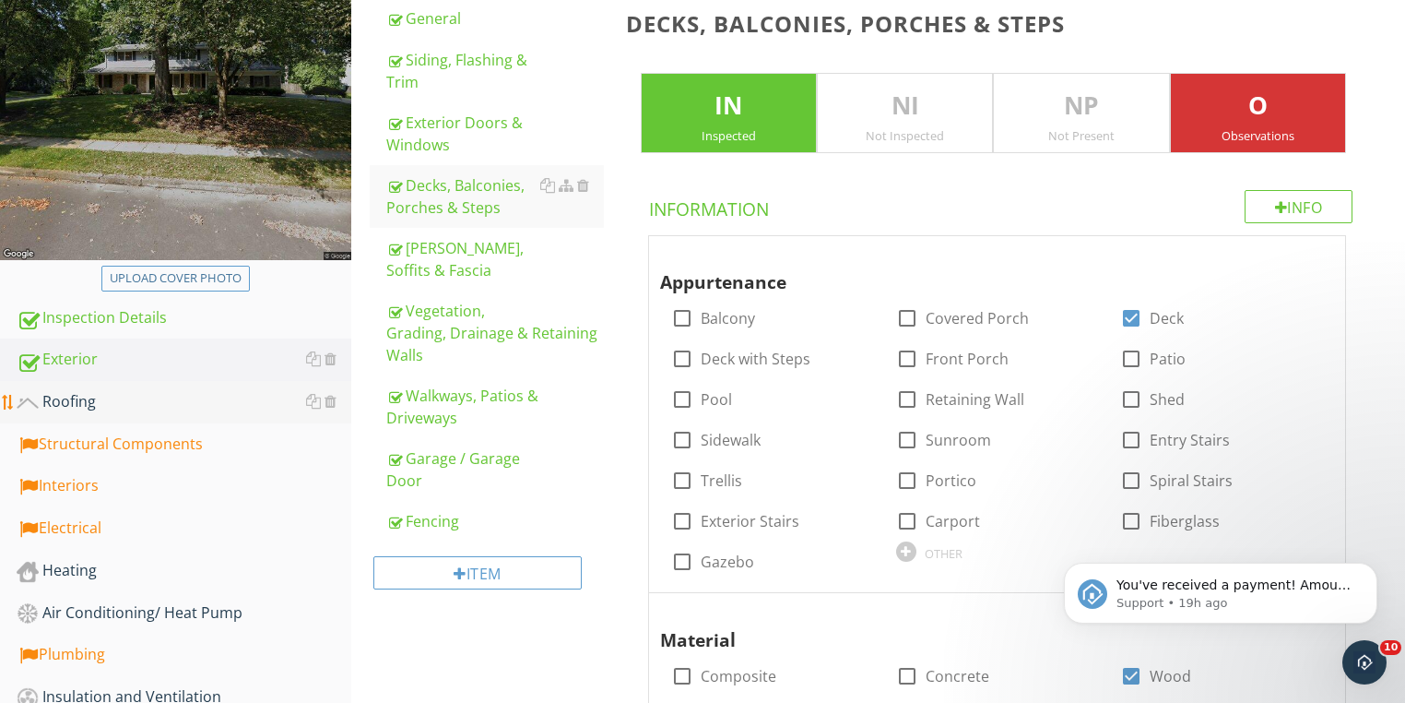
click at [65, 396] on div "Roofing" at bounding box center [184, 402] width 335 height 24
type textarea "<p>Wood decks should be routinely painted/stained to provide exterior surface p…"
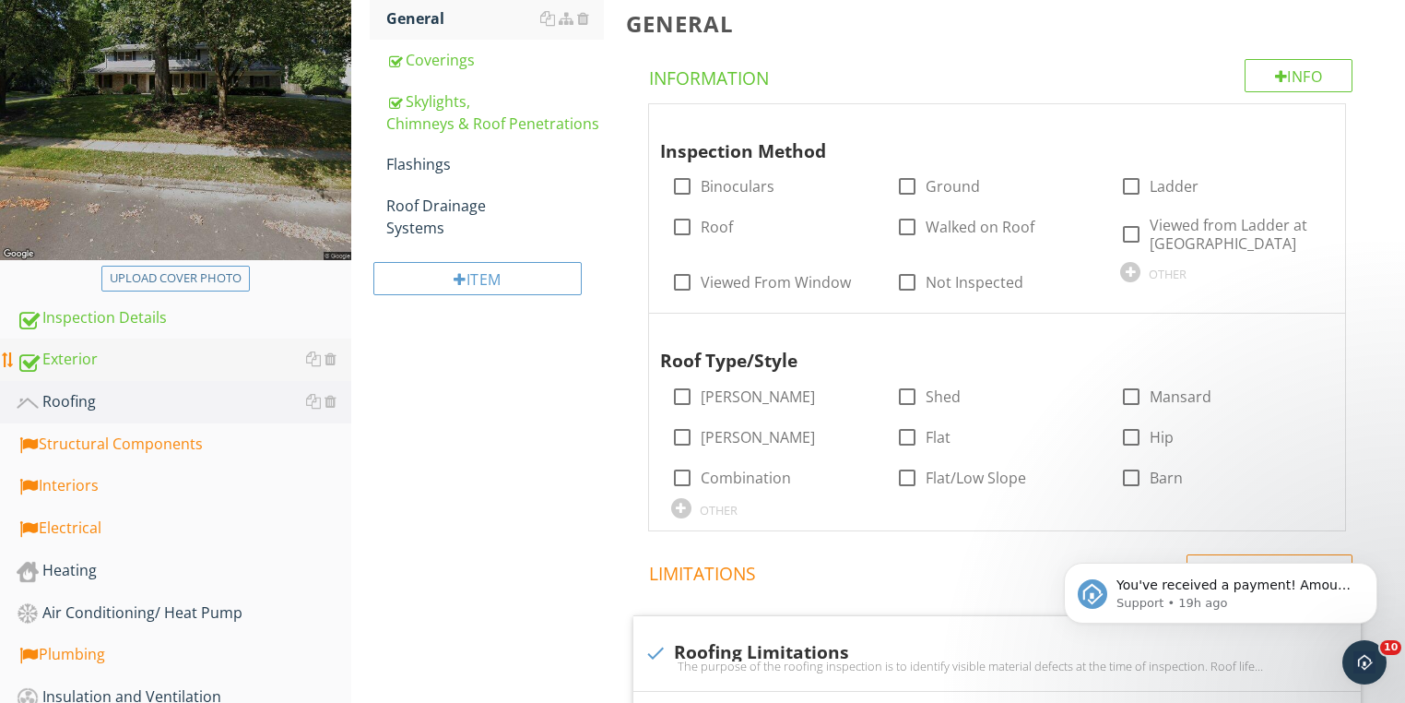
click at [75, 351] on div "Exterior" at bounding box center [184, 360] width 335 height 24
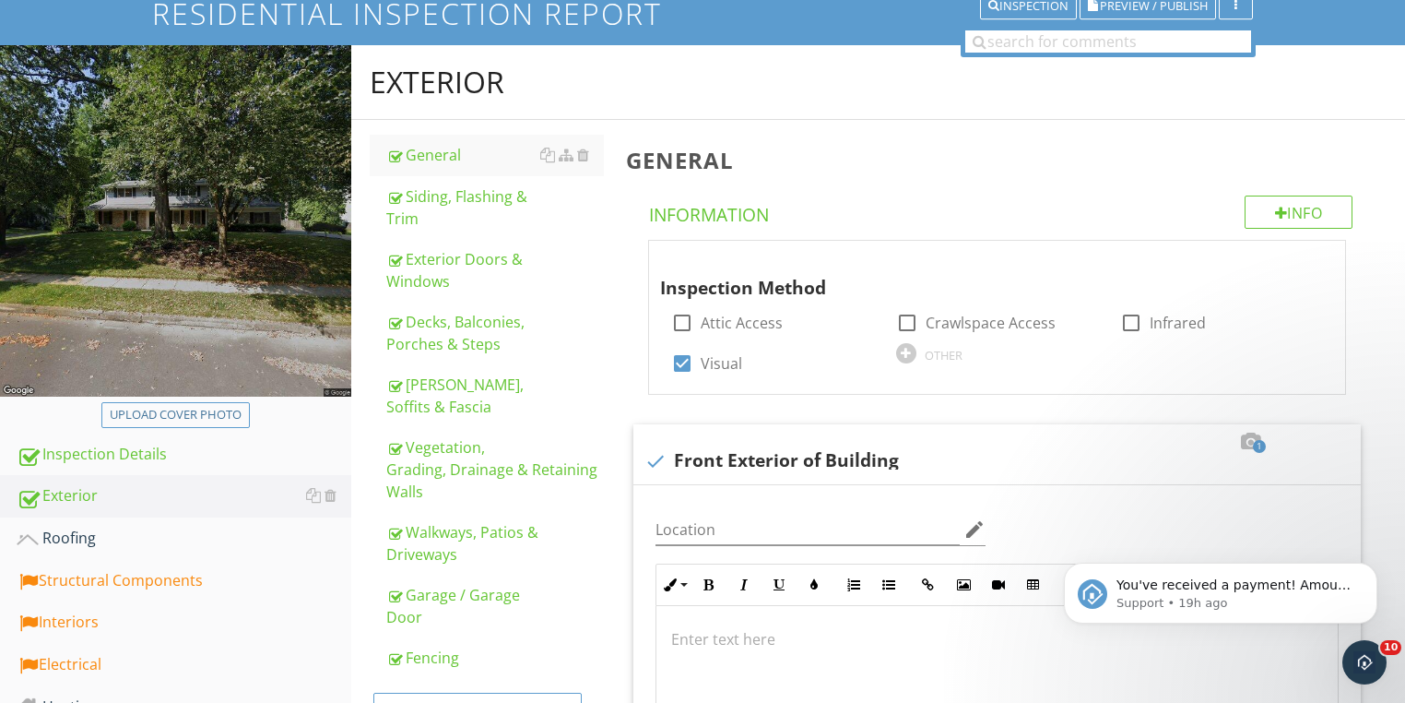
scroll to position [148, 0]
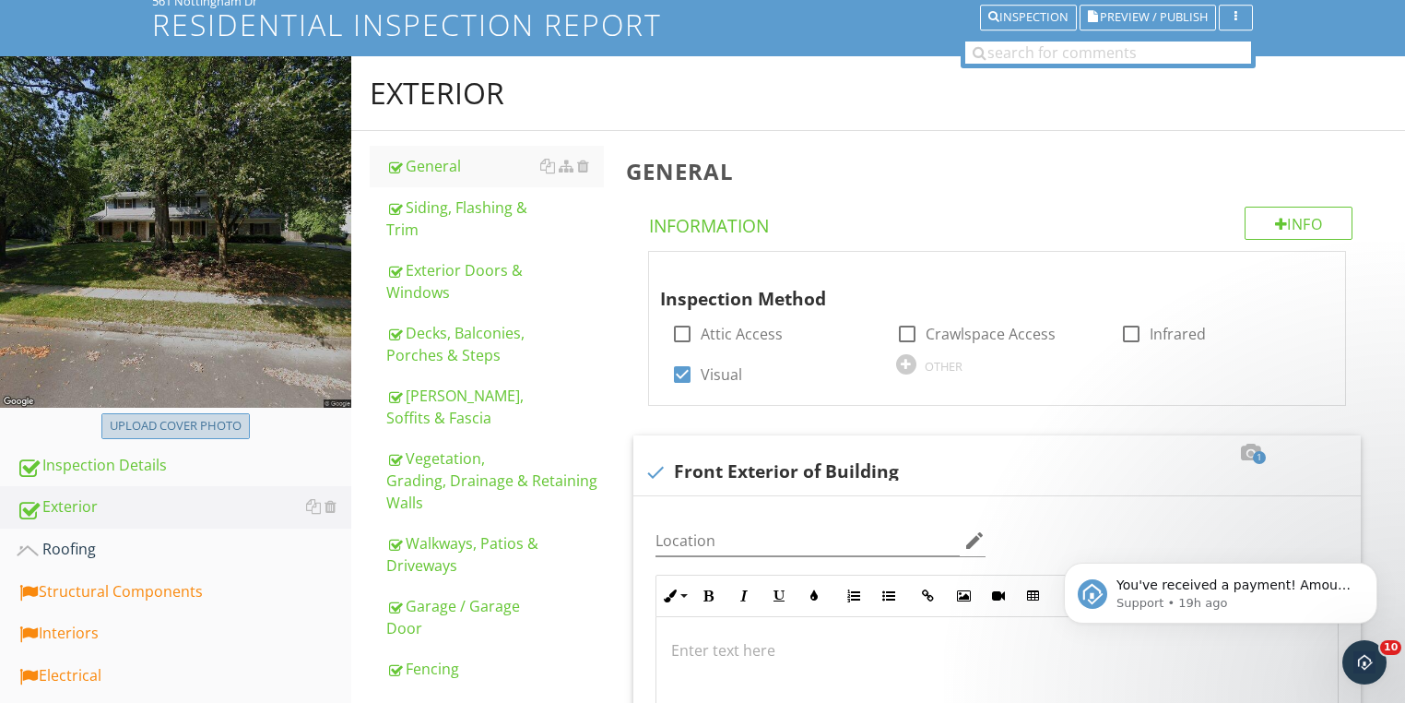
click at [212, 434] on div "Upload cover photo" at bounding box center [176, 426] width 132 height 18
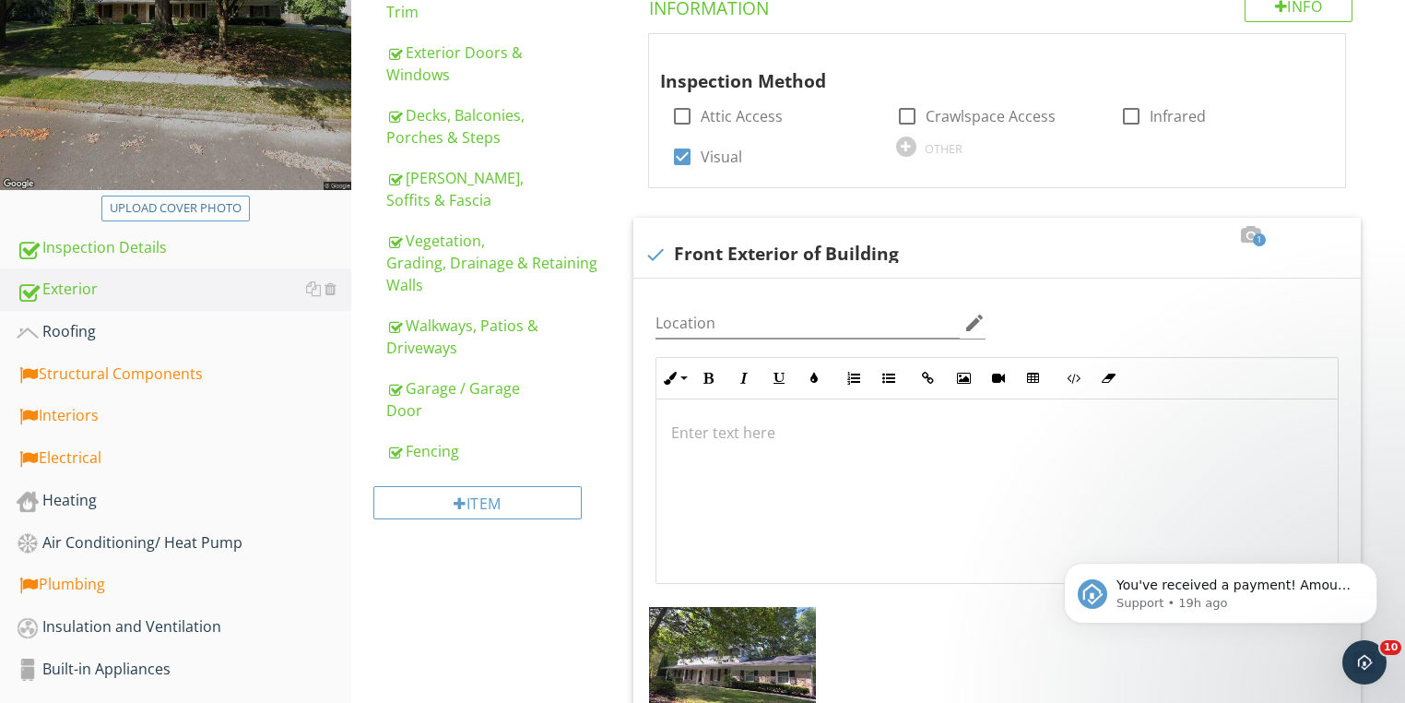
scroll to position [516, 0]
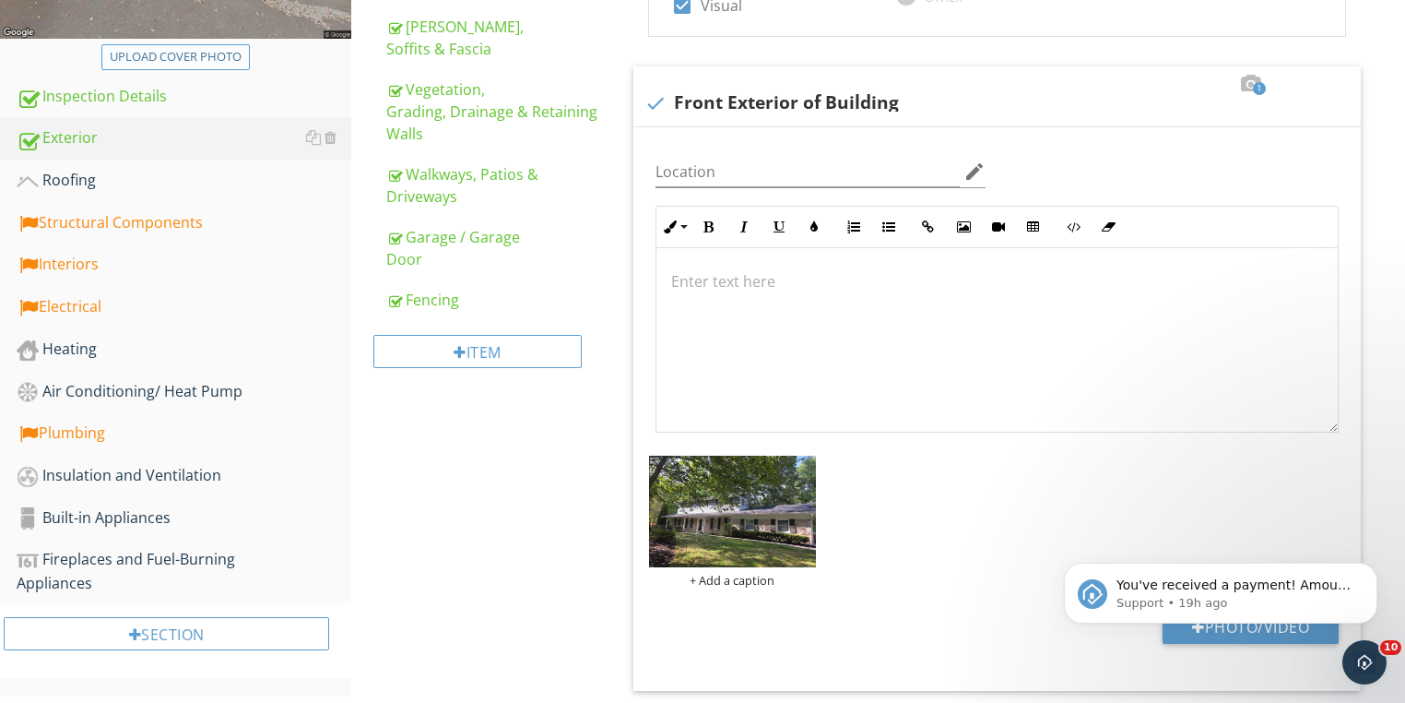
type input "C:\fakepath\photo - 2025-09-28T115617.852.jpg"
